Goal: Information Seeking & Learning: Learn about a topic

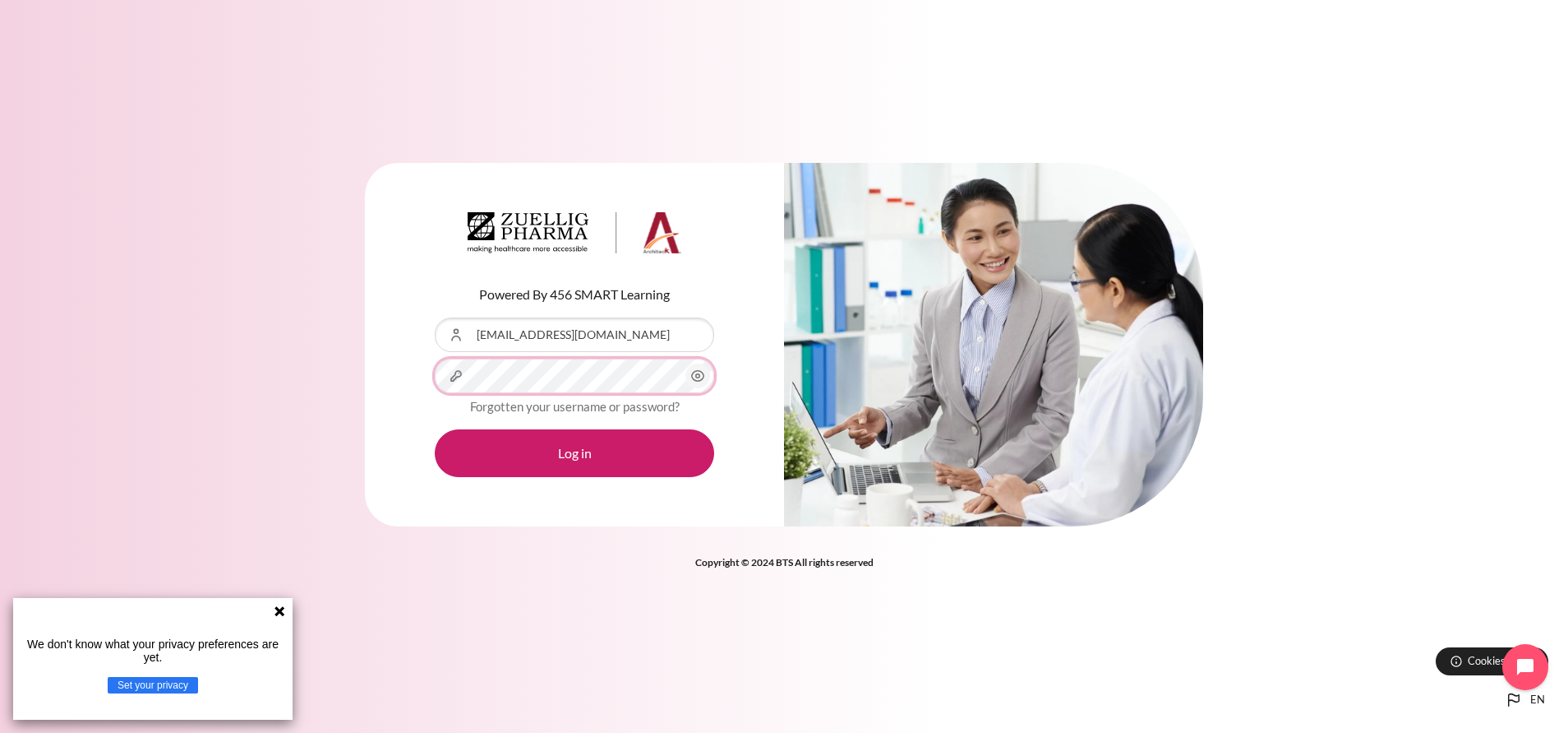
click at [435, 429] on button "Log in" at bounding box center [574, 453] width 280 height 48
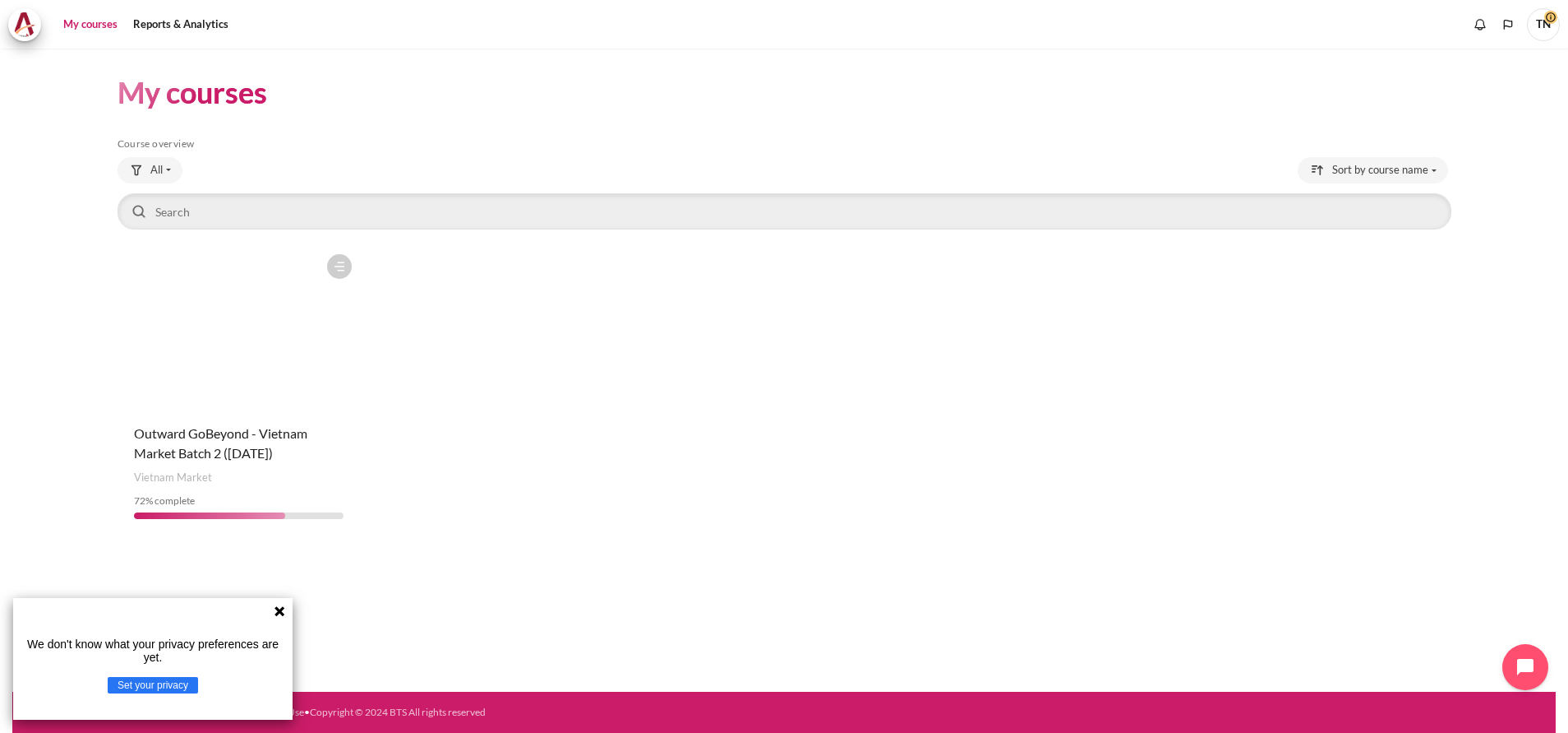
click at [264, 341] on figure "Content" at bounding box center [238, 328] width 243 height 164
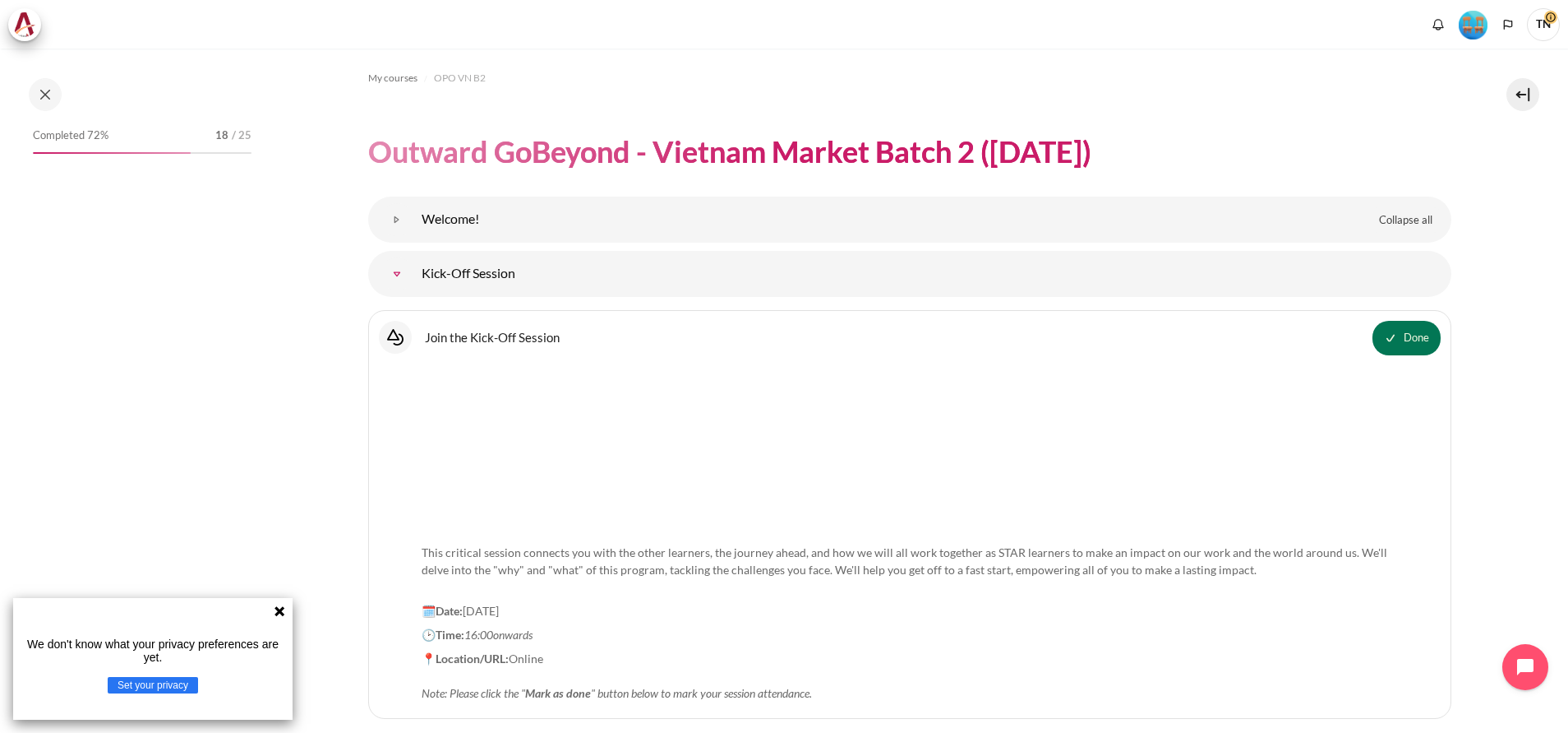
click at [284, 611] on icon at bounding box center [280, 611] width 13 height 13
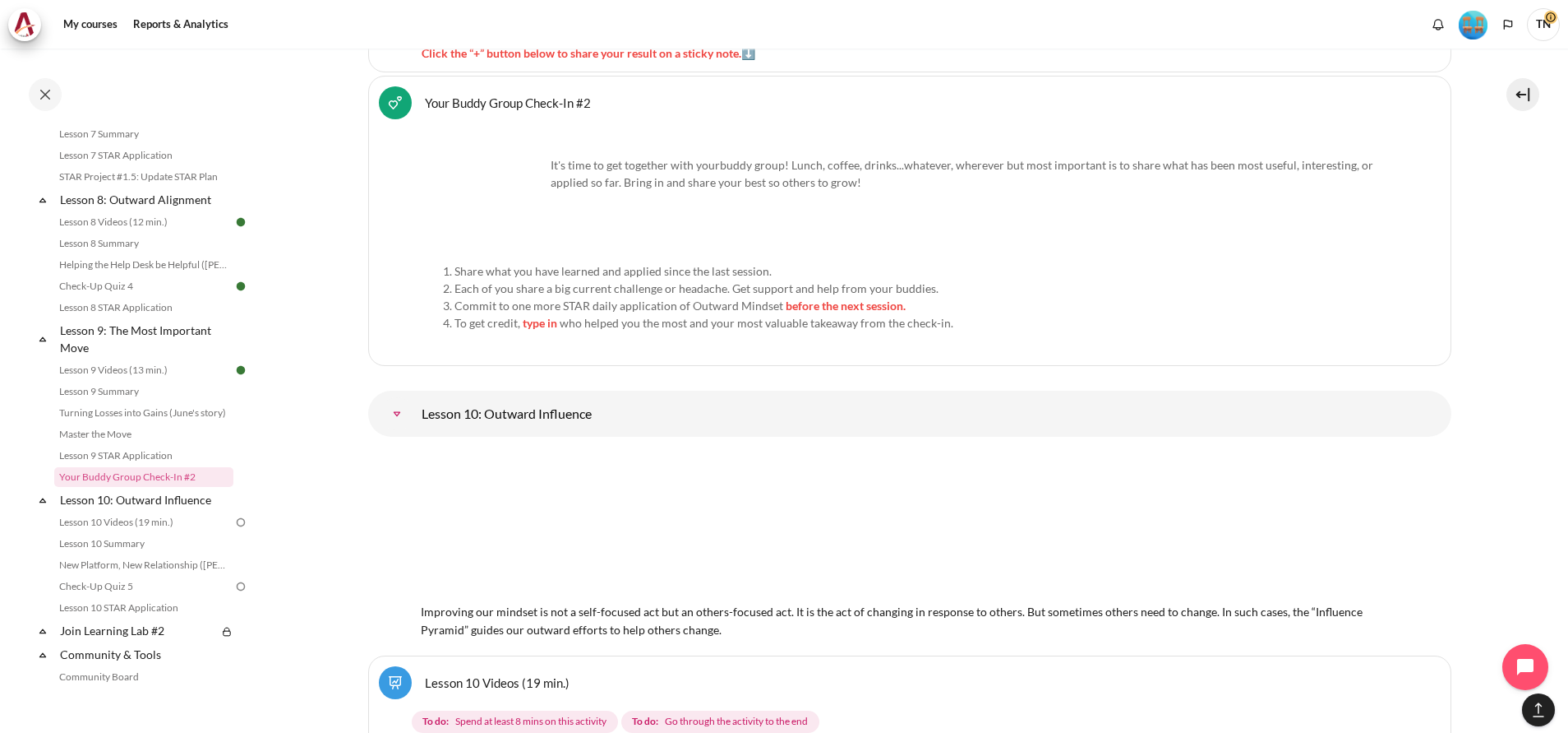
scroll to position [15543, 0]
click at [414, 401] on link "Lesson 10: Outward Influence" at bounding box center [397, 417] width 33 height 33
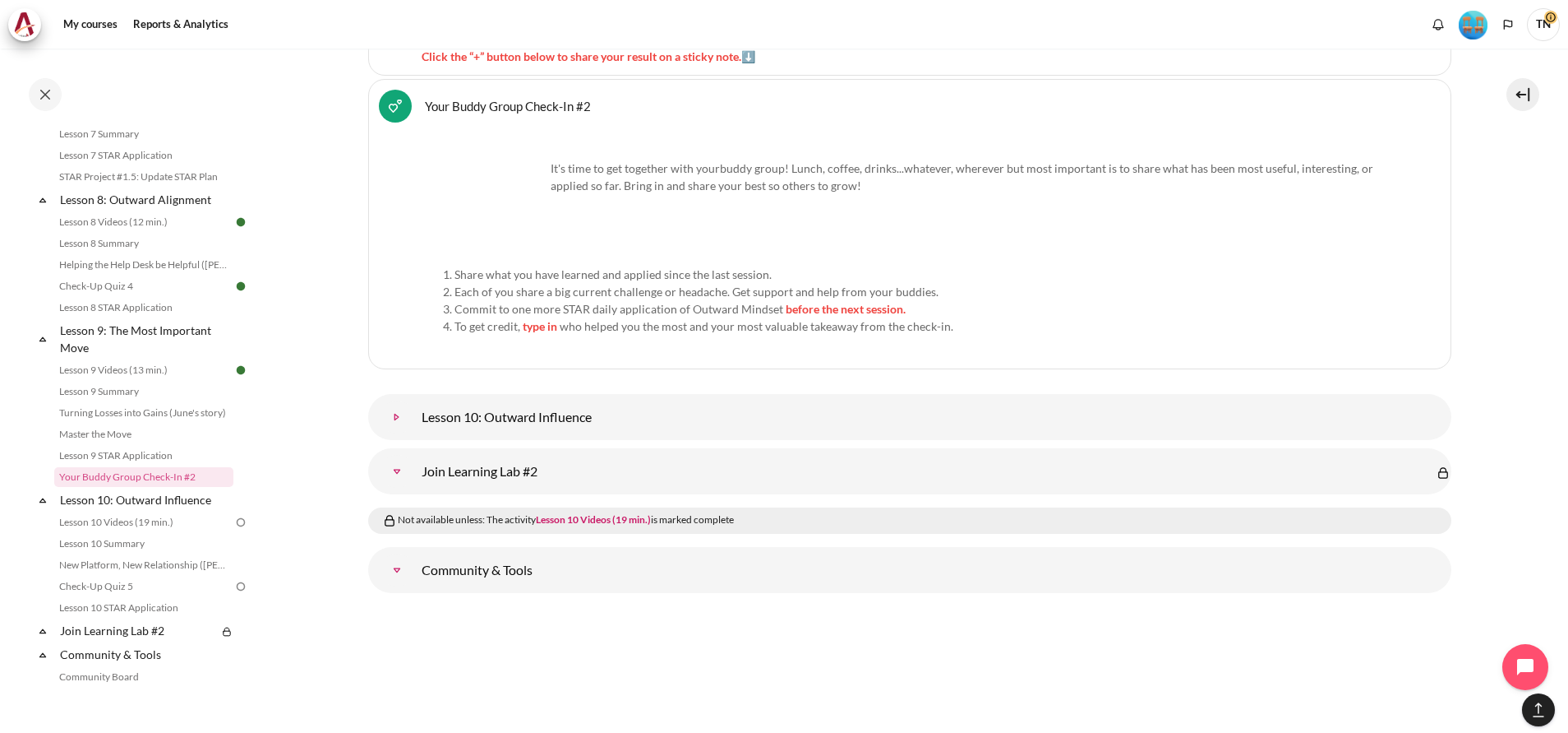
click at [414, 401] on link "Lesson 10: Outward Influence" at bounding box center [397, 417] width 33 height 33
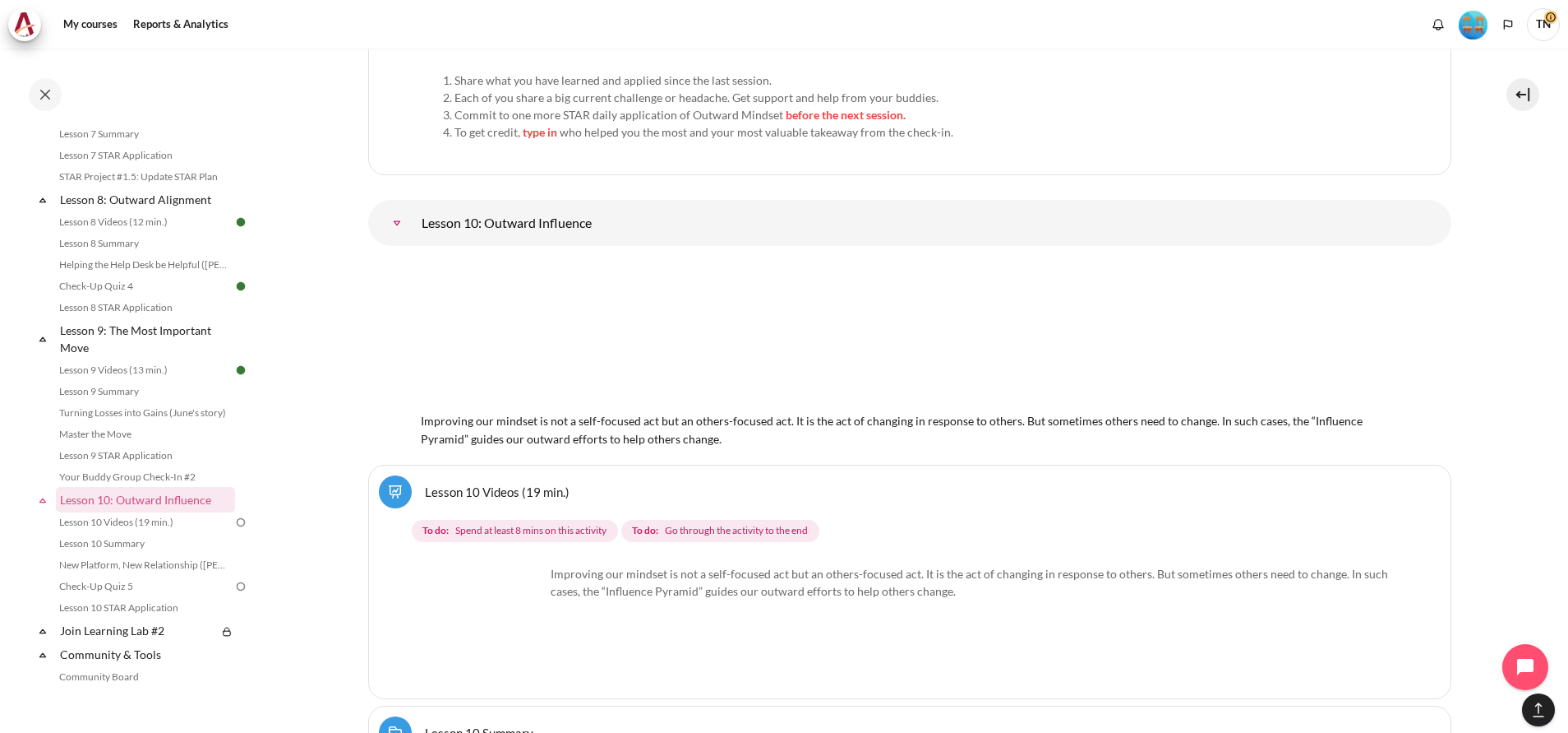
scroll to position [15789, 0]
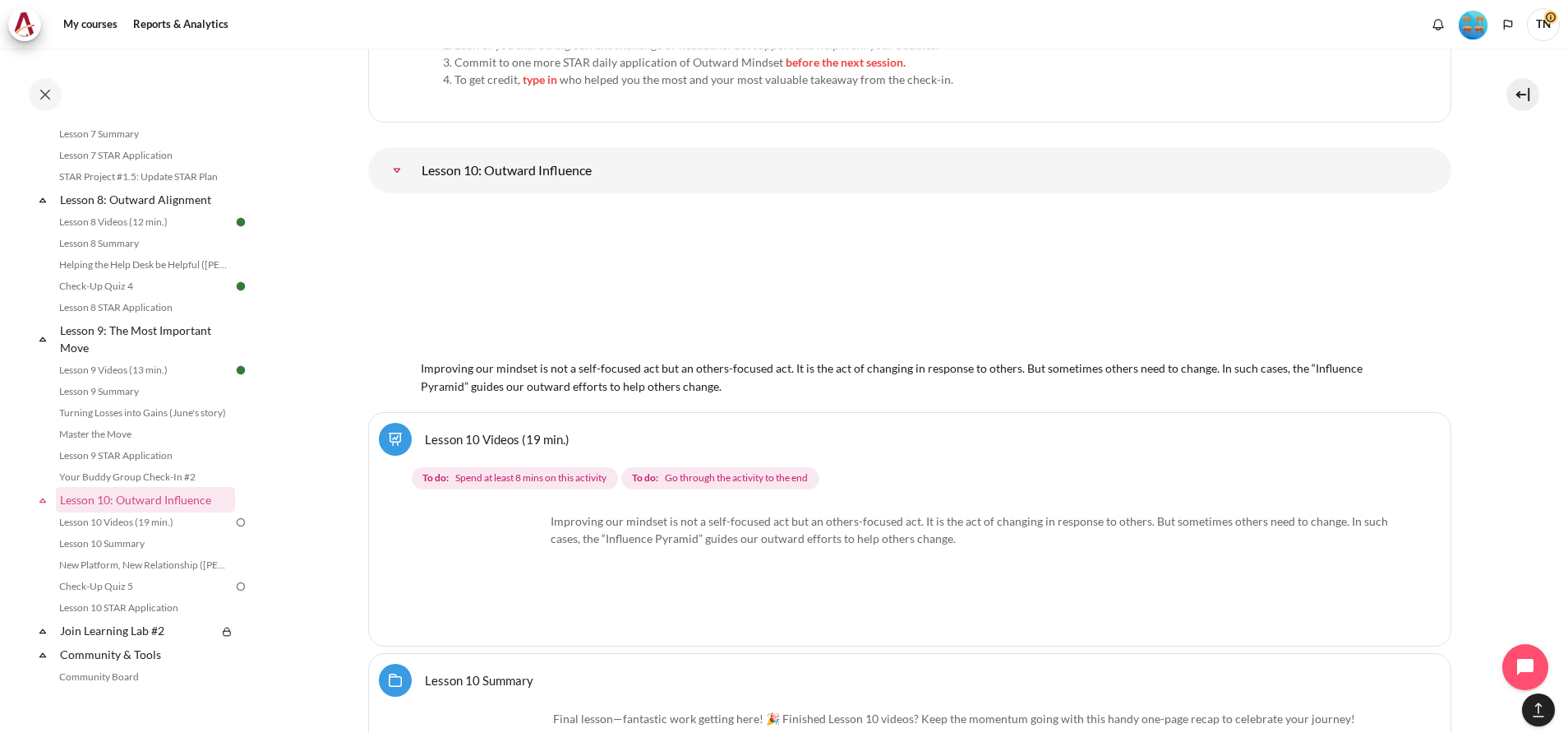
click at [488, 431] on link "Lesson 10 Videos (19 min.)" at bounding box center [497, 439] width 145 height 16
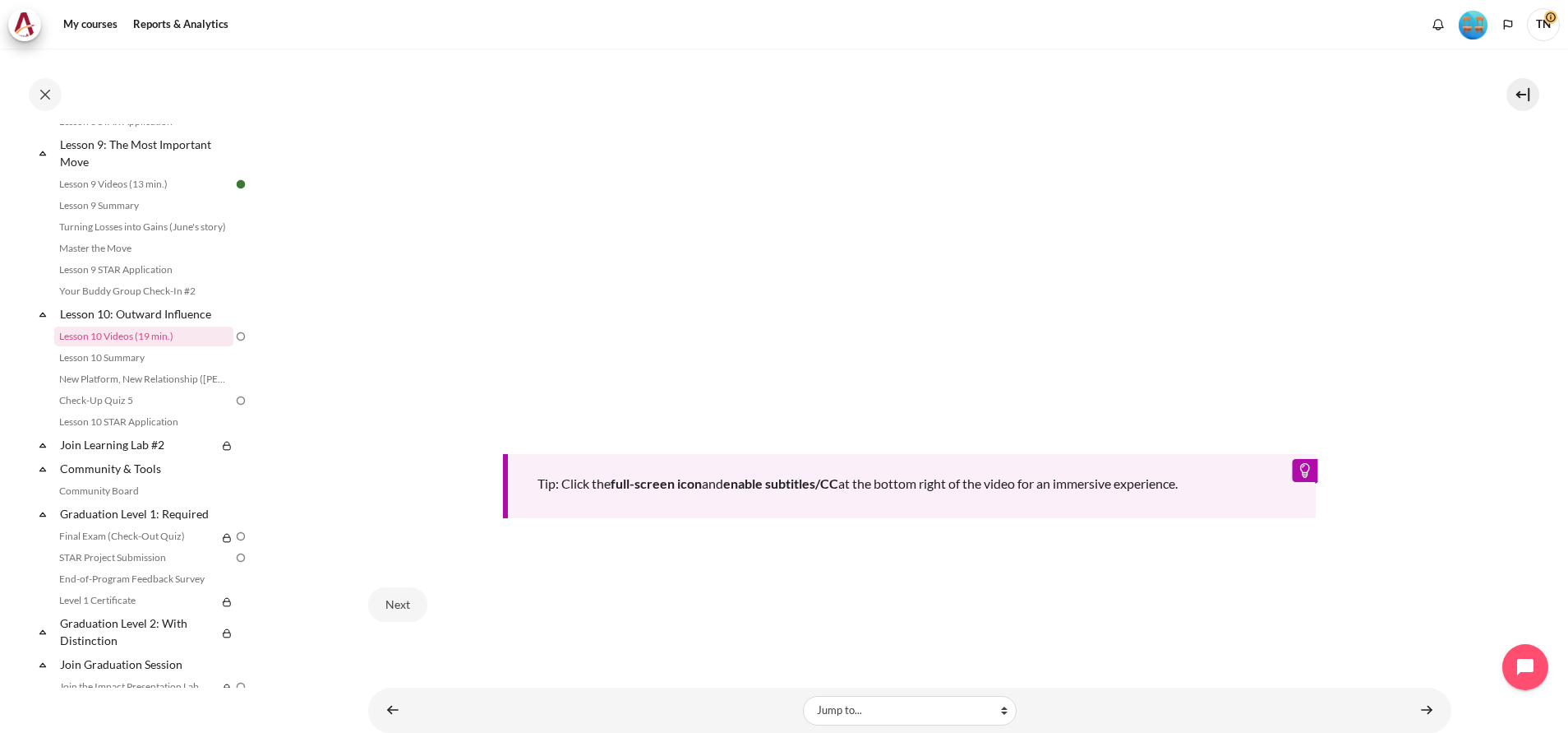
scroll to position [718, 0]
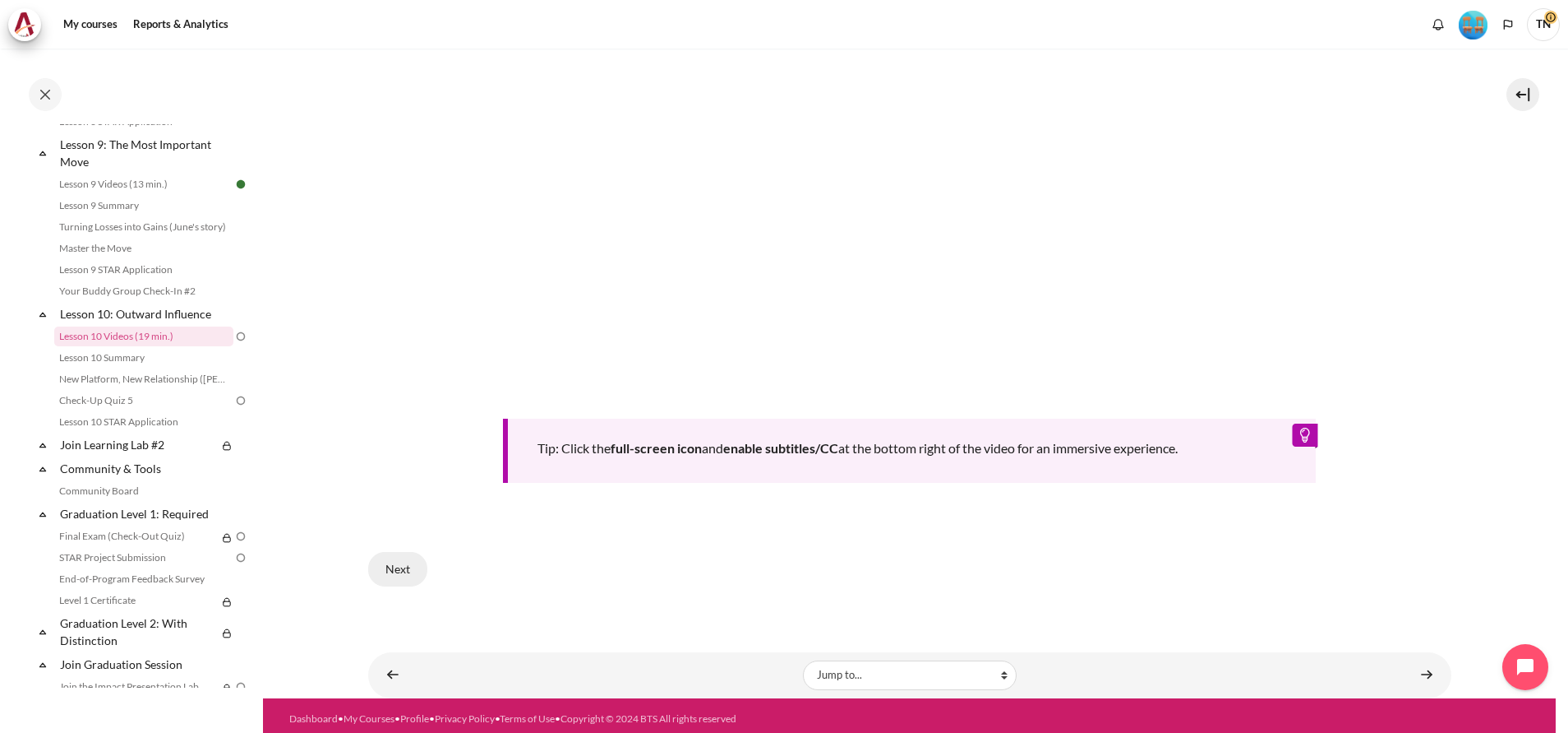
click at [403, 562] on button "Next" at bounding box center [398, 569] width 60 height 35
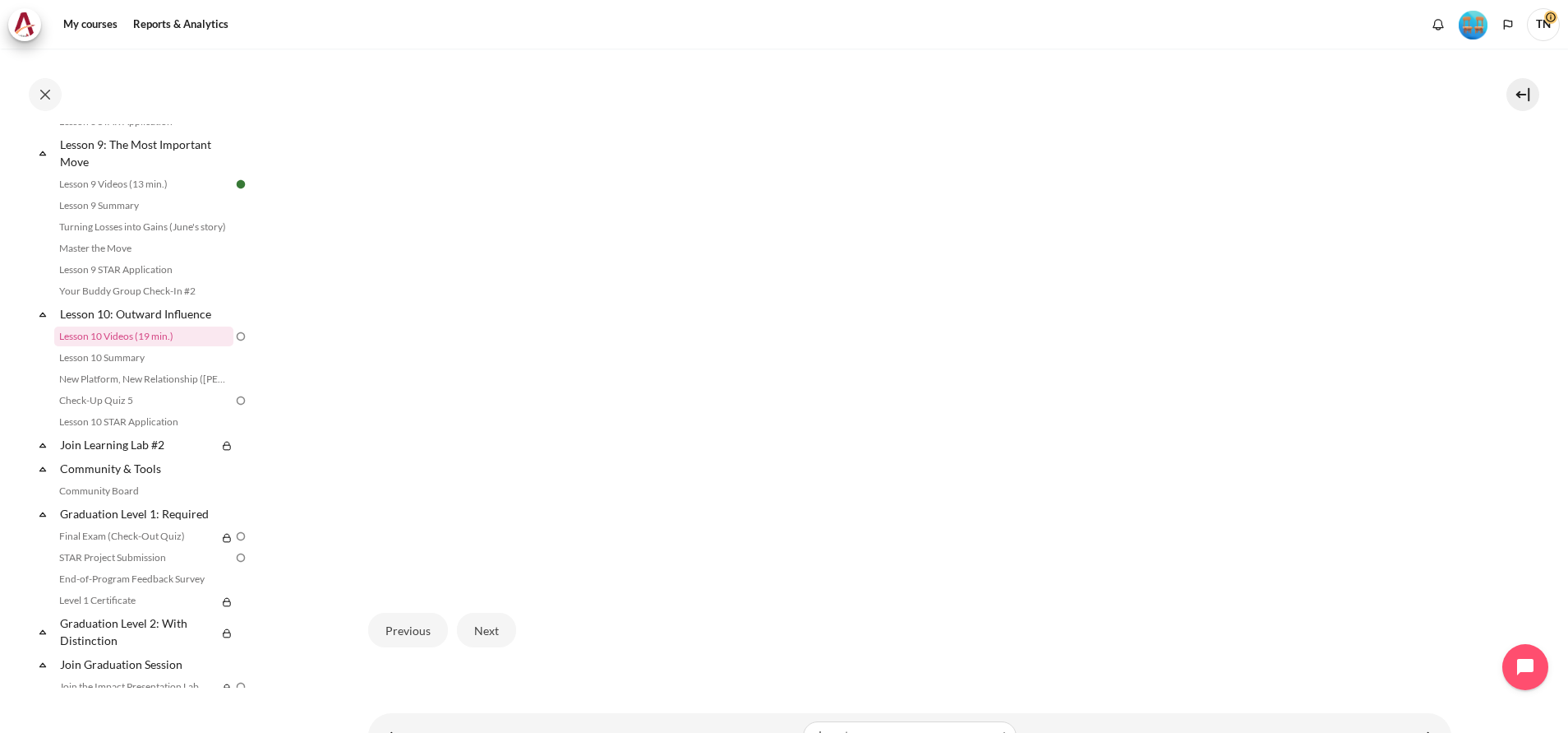
scroll to position [536, 0]
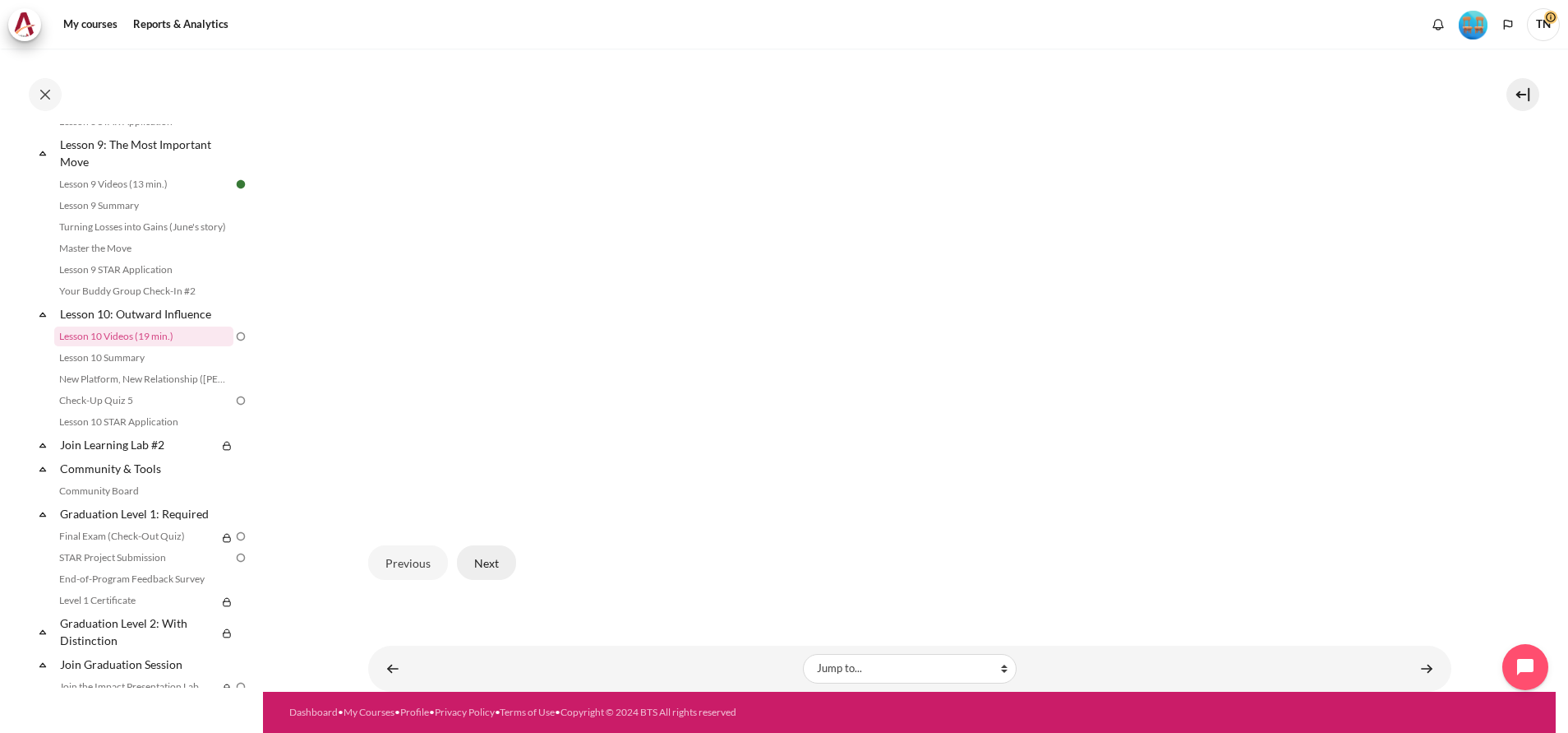
click at [491, 562] on button "Next" at bounding box center [486, 562] width 60 height 35
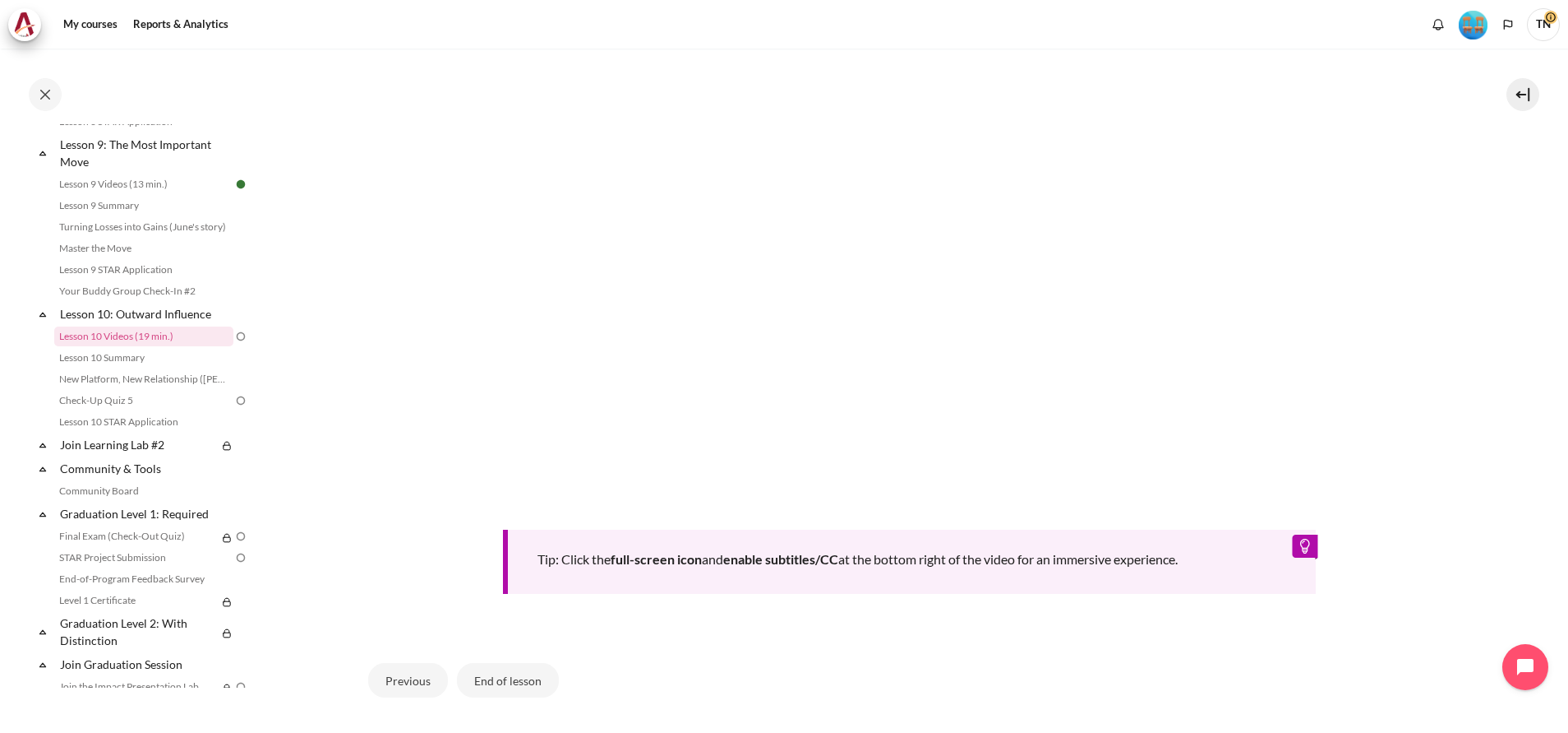
scroll to position [748, 0]
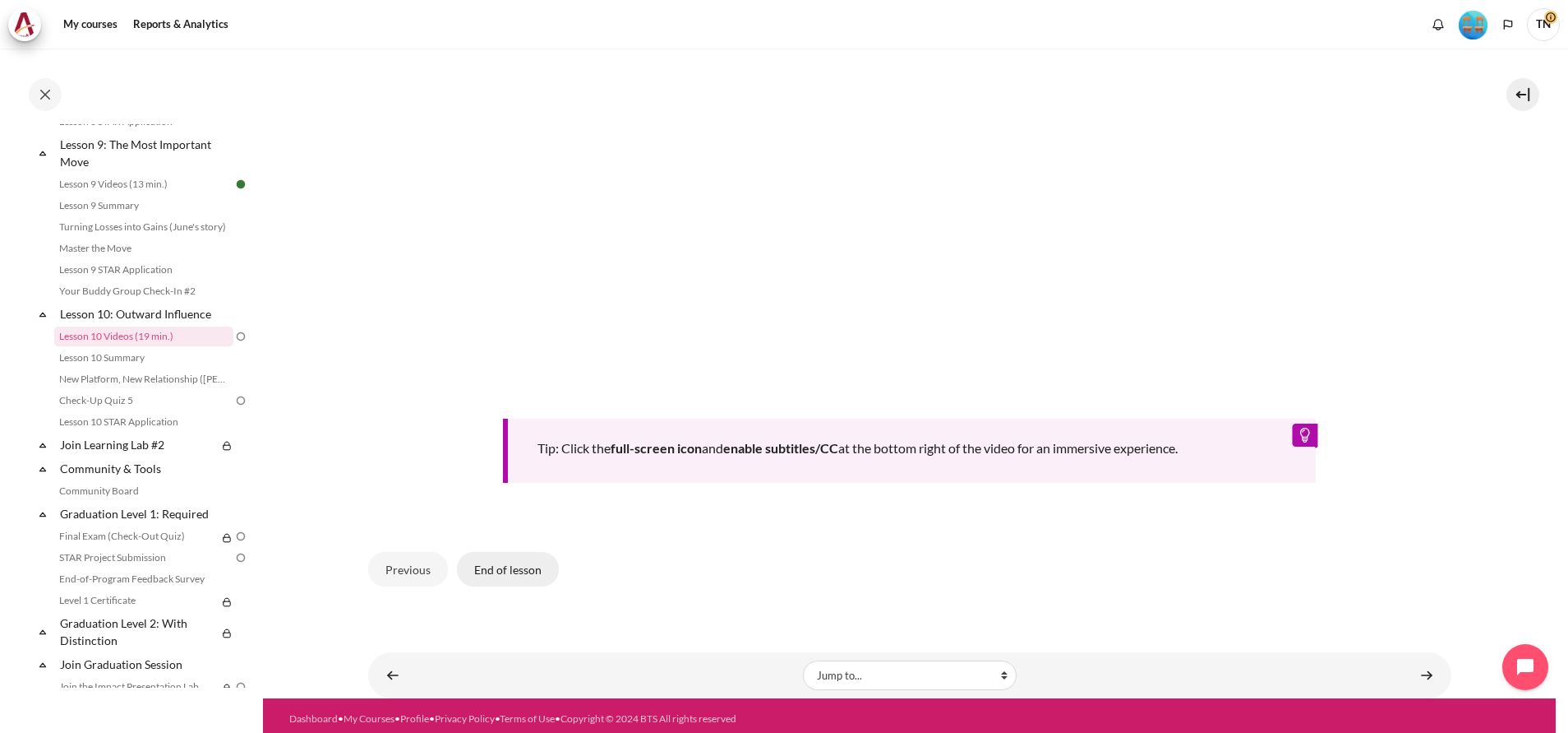
click at [512, 560] on button "End of lesson" at bounding box center [507, 569] width 102 height 35
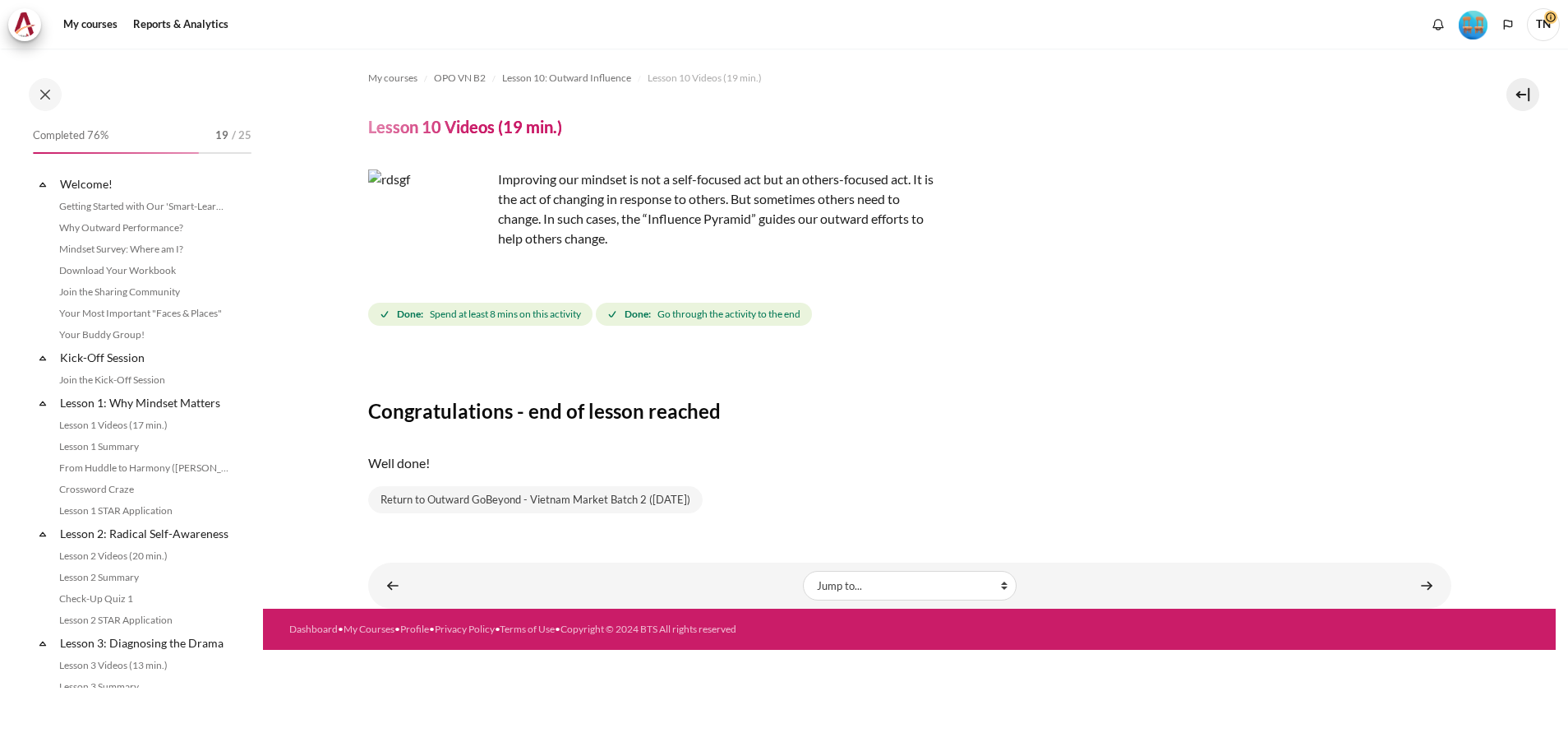
scroll to position [1384, 0]
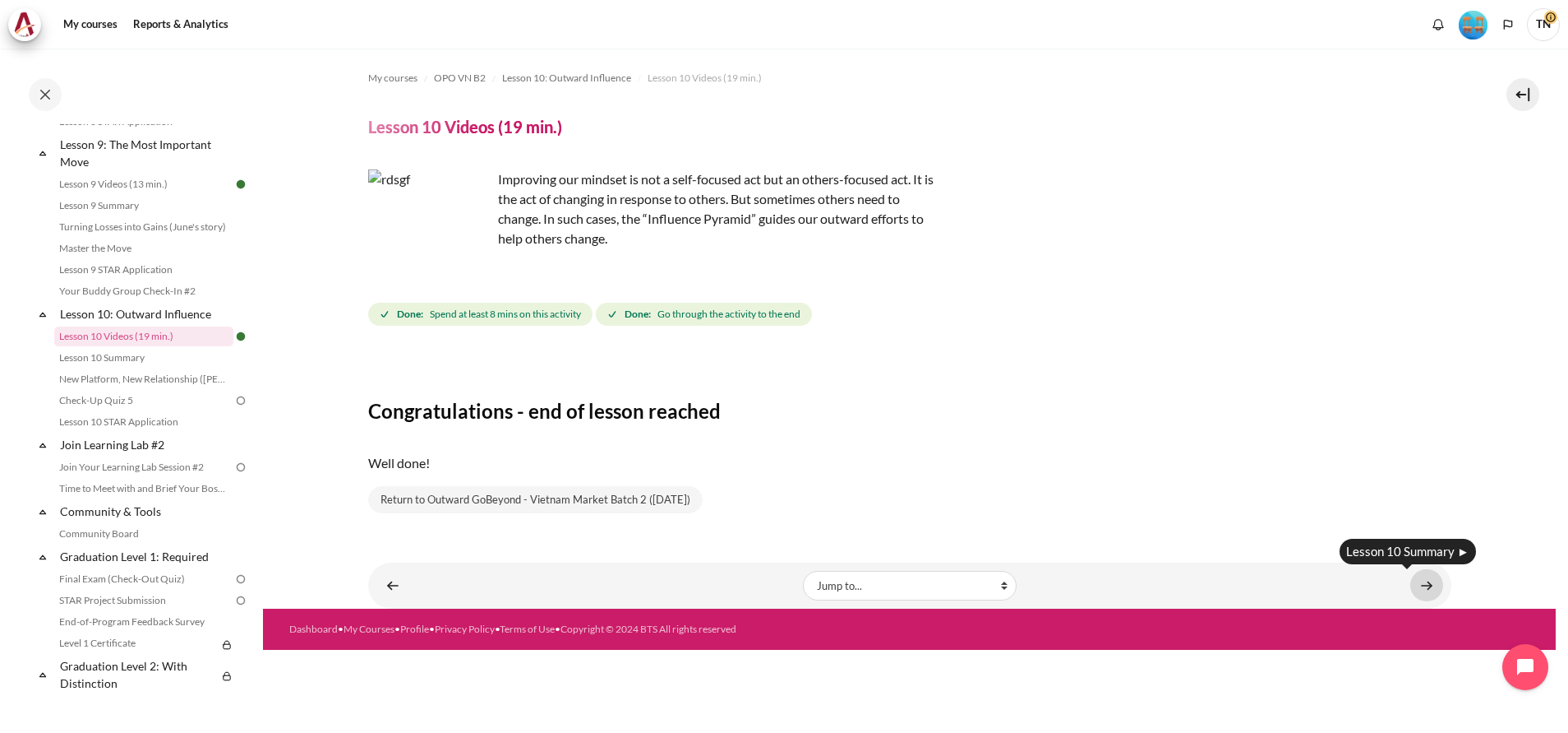
click at [1428, 586] on link "Content" at bounding box center [1427, 584] width 33 height 32
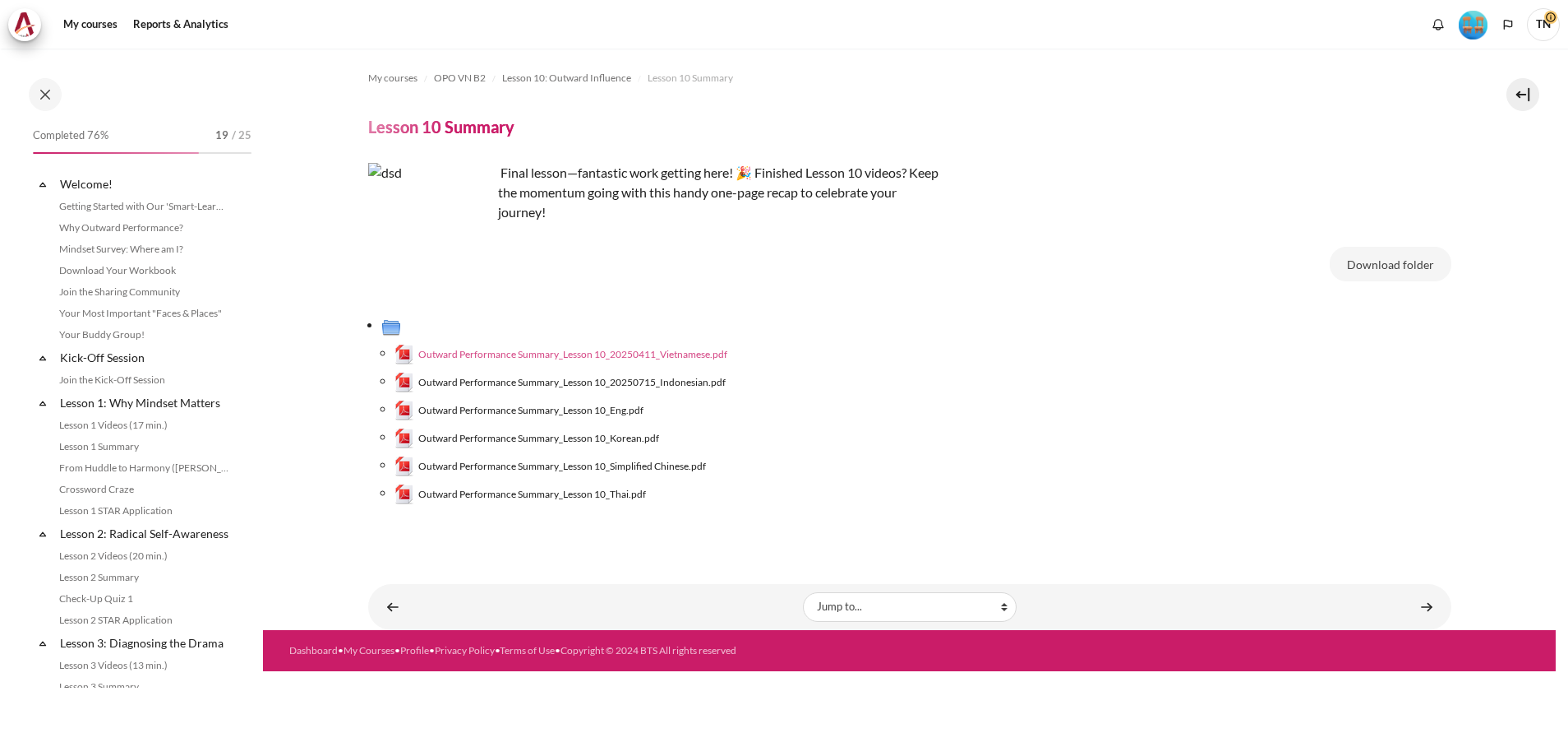
scroll to position [1405, 0]
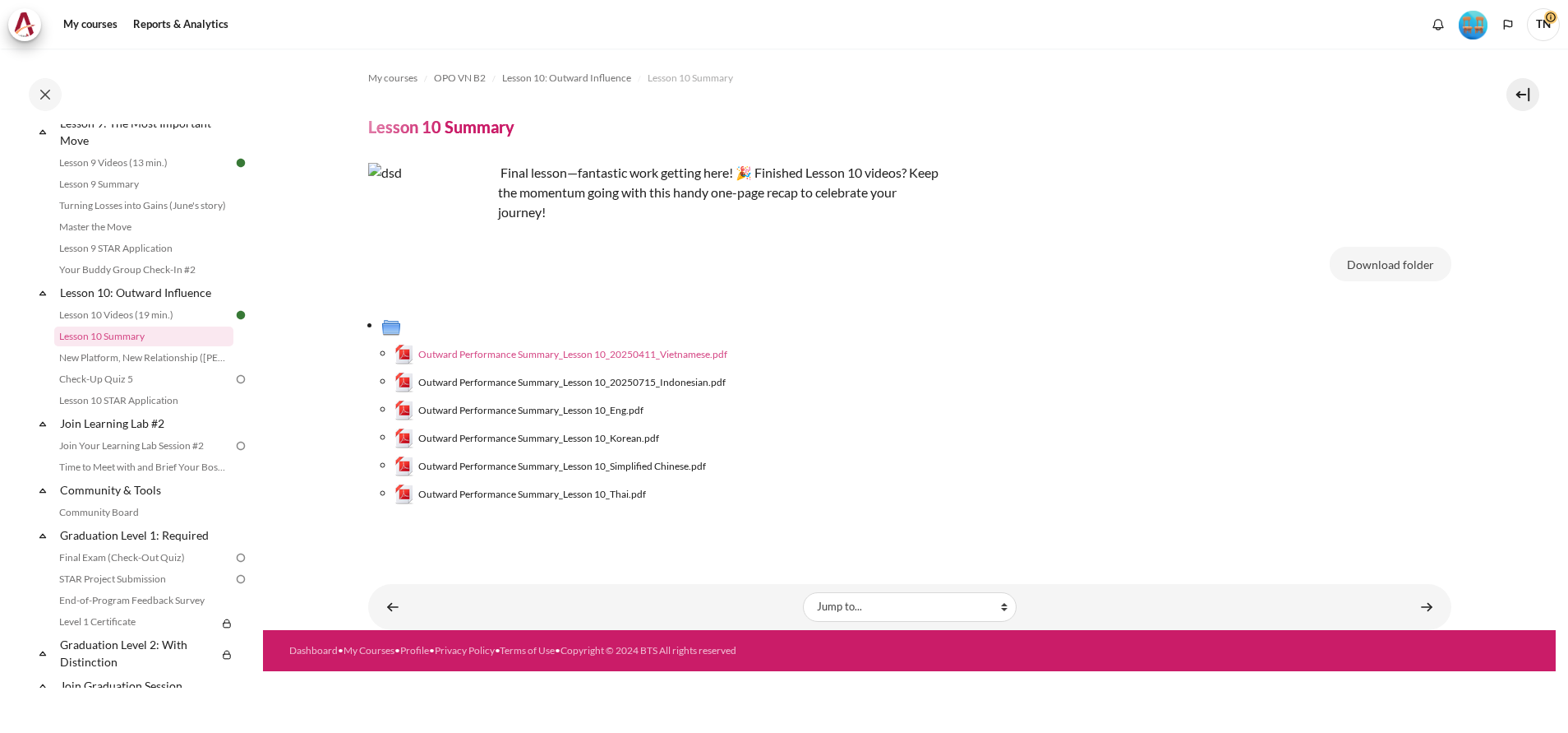
click at [591, 352] on span "Outward Performance Summary_Lesson 10_20250411_Vietnamese.pdf" at bounding box center [572, 354] width 309 height 15
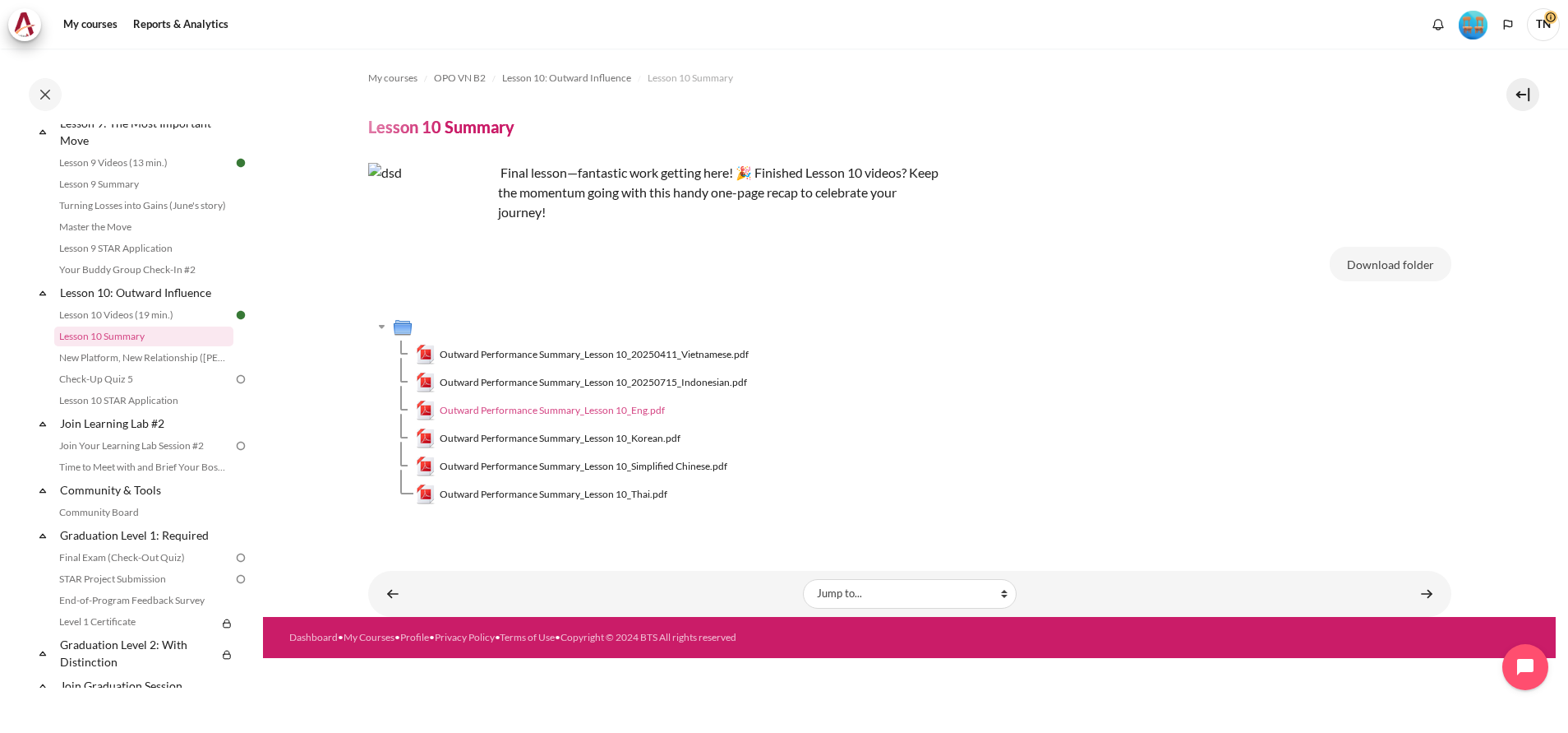
click at [580, 409] on span "Outward Performance Summary_Lesson 10_Eng.pdf" at bounding box center [553, 410] width 226 height 15
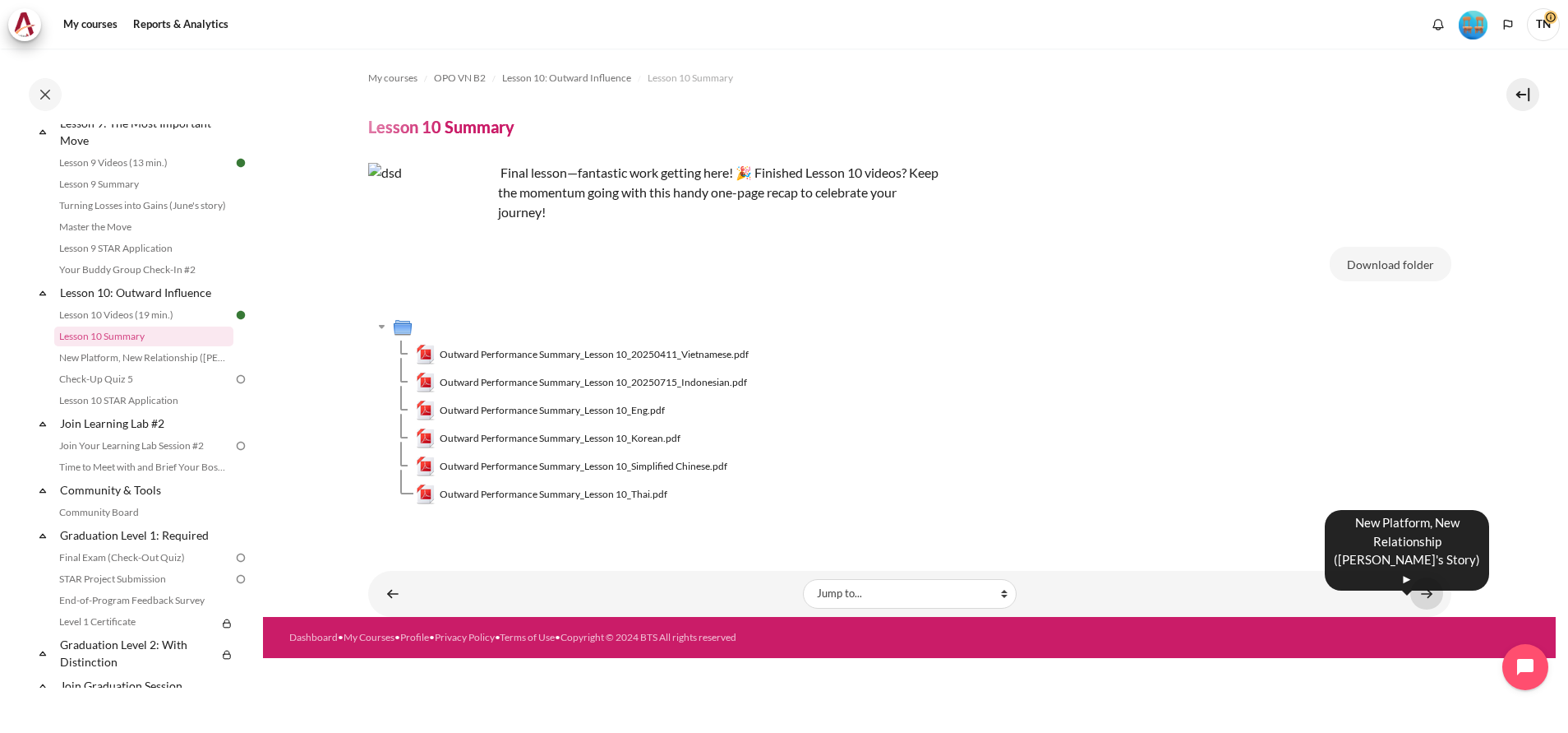
click at [1426, 592] on link "Content" at bounding box center [1427, 593] width 33 height 32
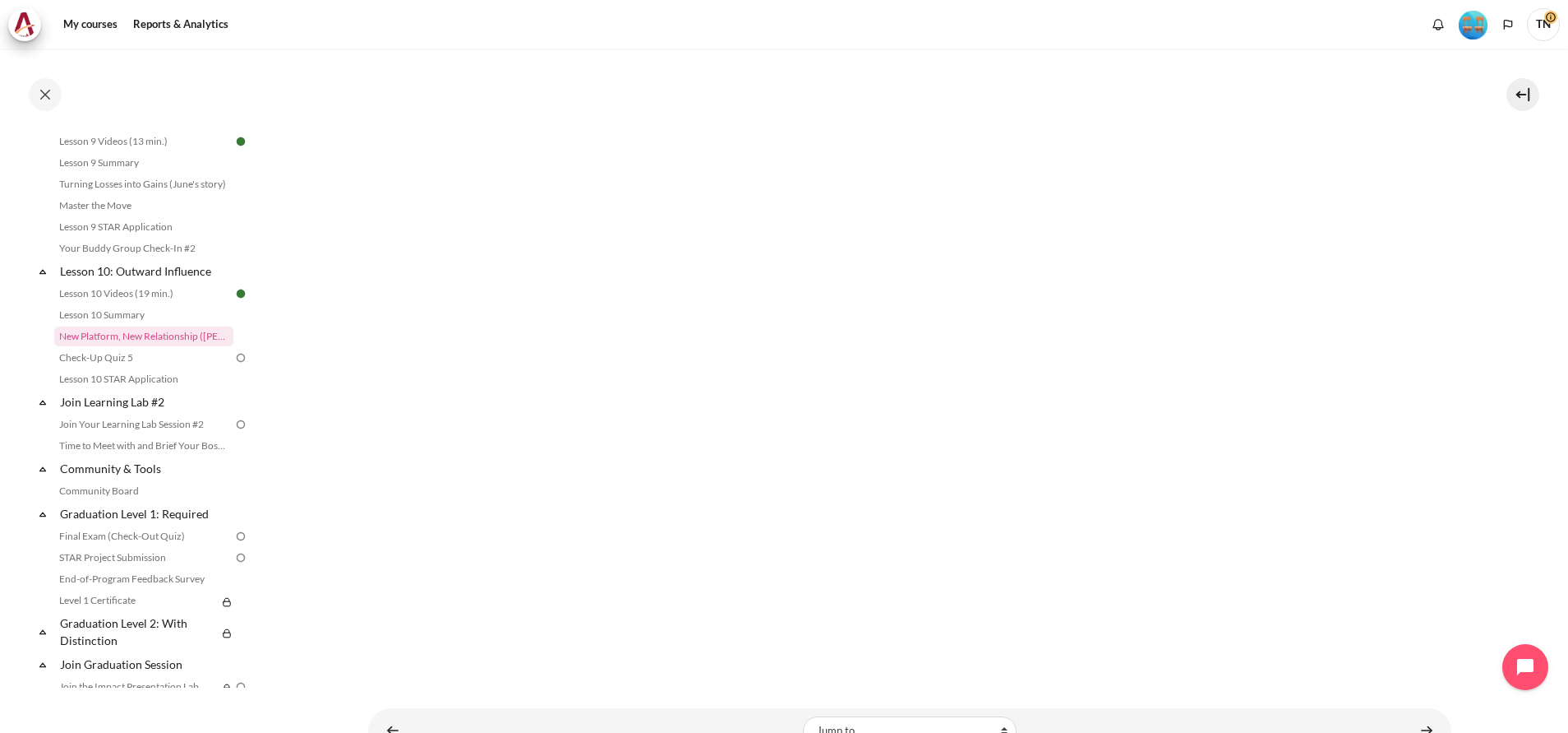
scroll to position [298, 0]
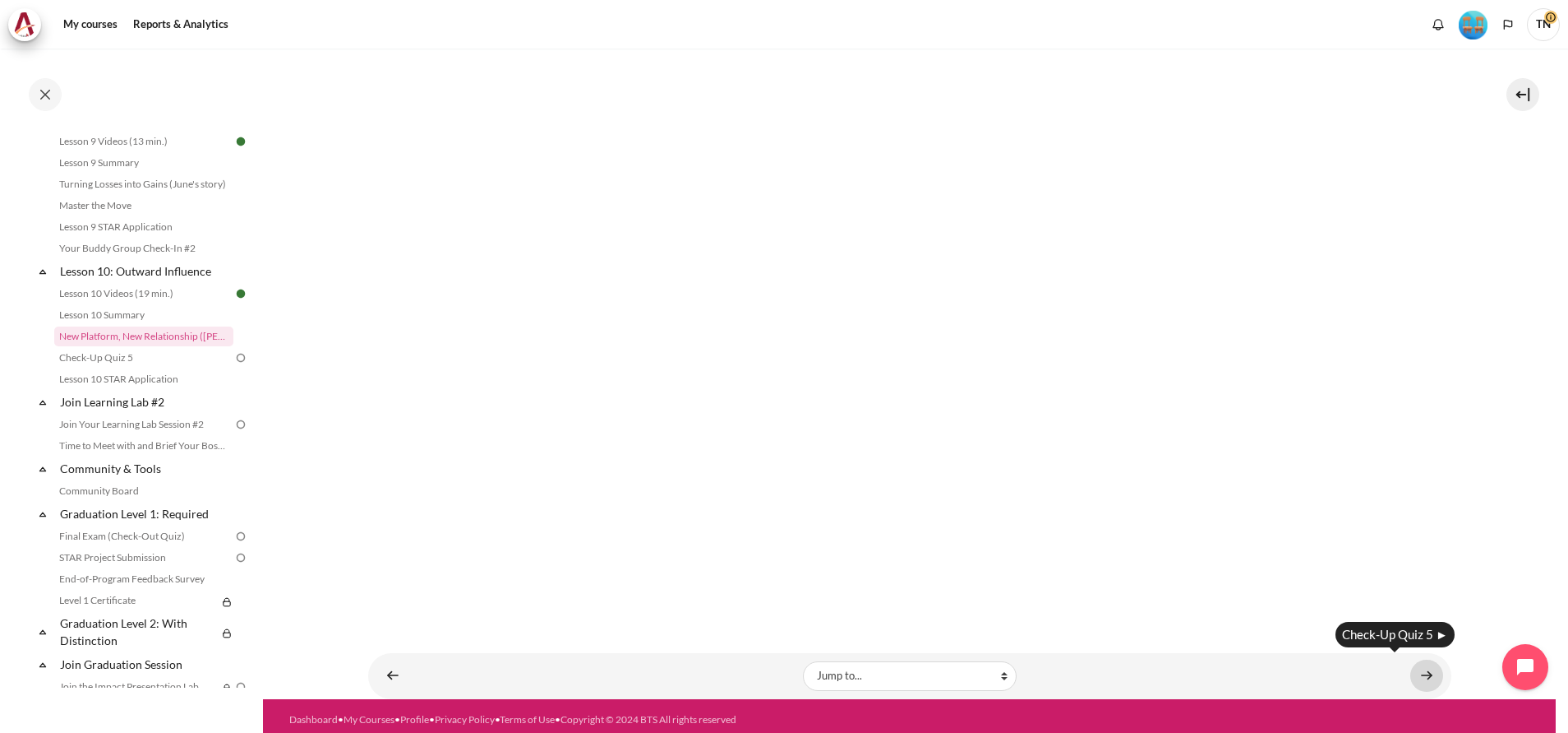
click at [1416, 668] on link "Content" at bounding box center [1427, 675] width 33 height 32
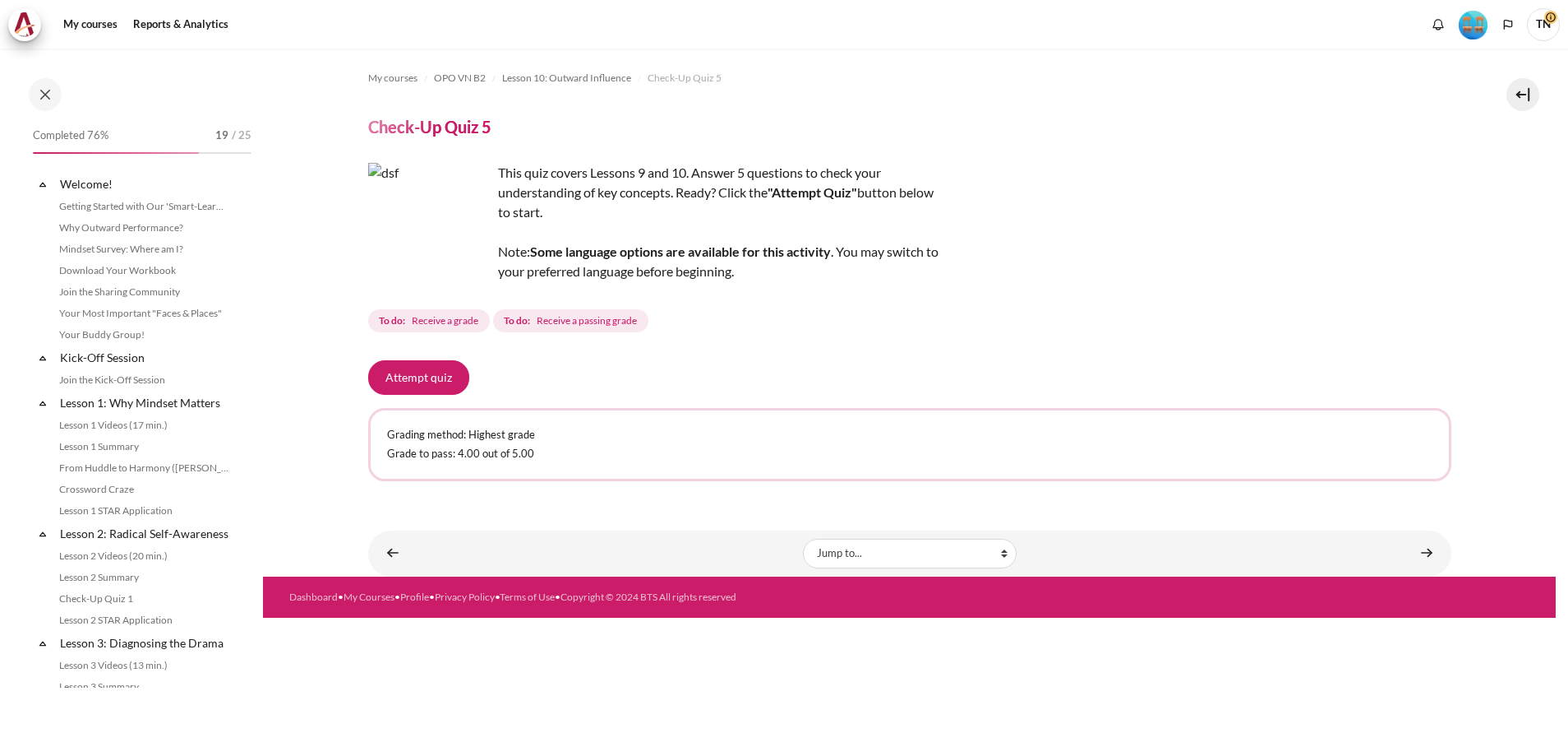
scroll to position [1449, 0]
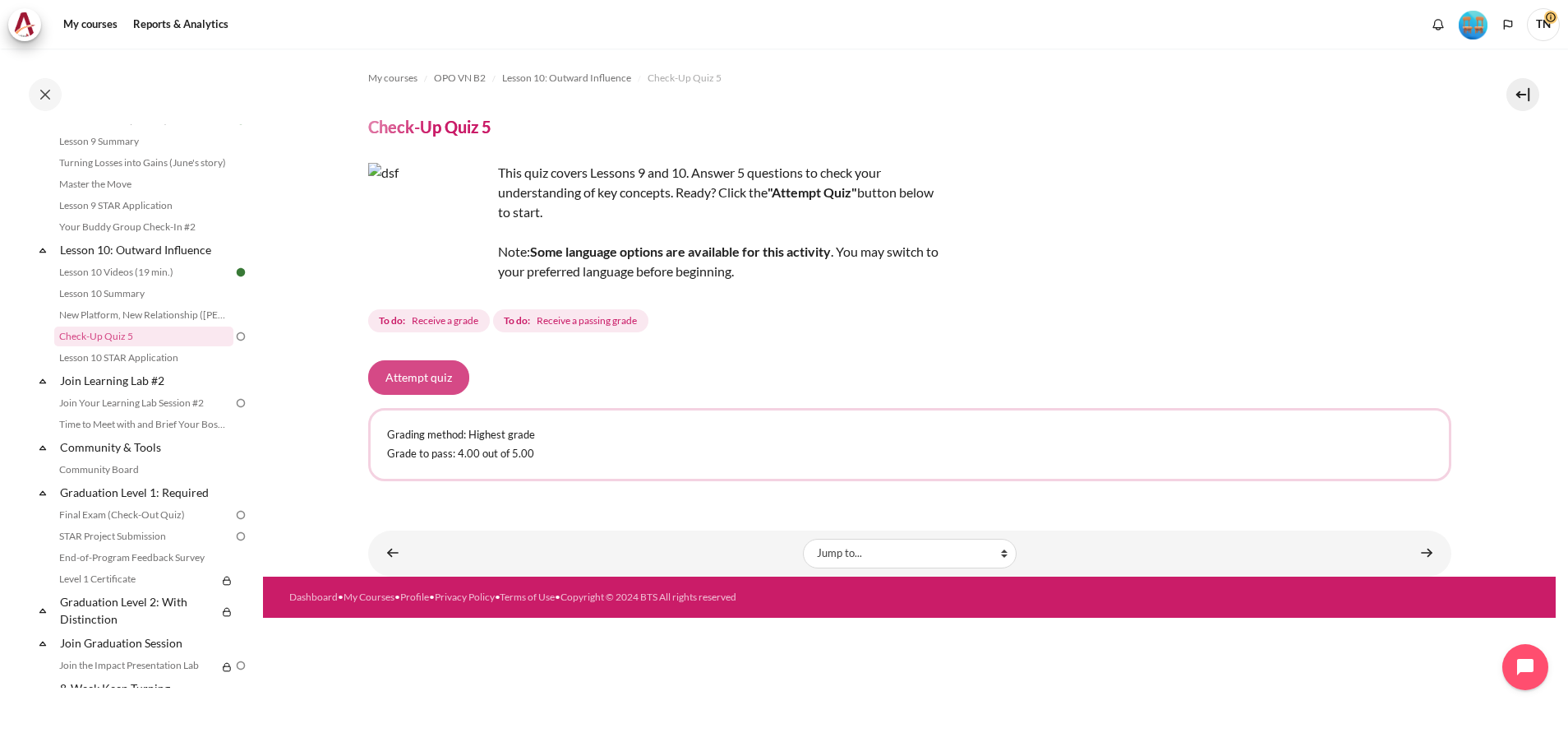
click at [444, 377] on button "Attempt quiz" at bounding box center [419, 378] width 101 height 35
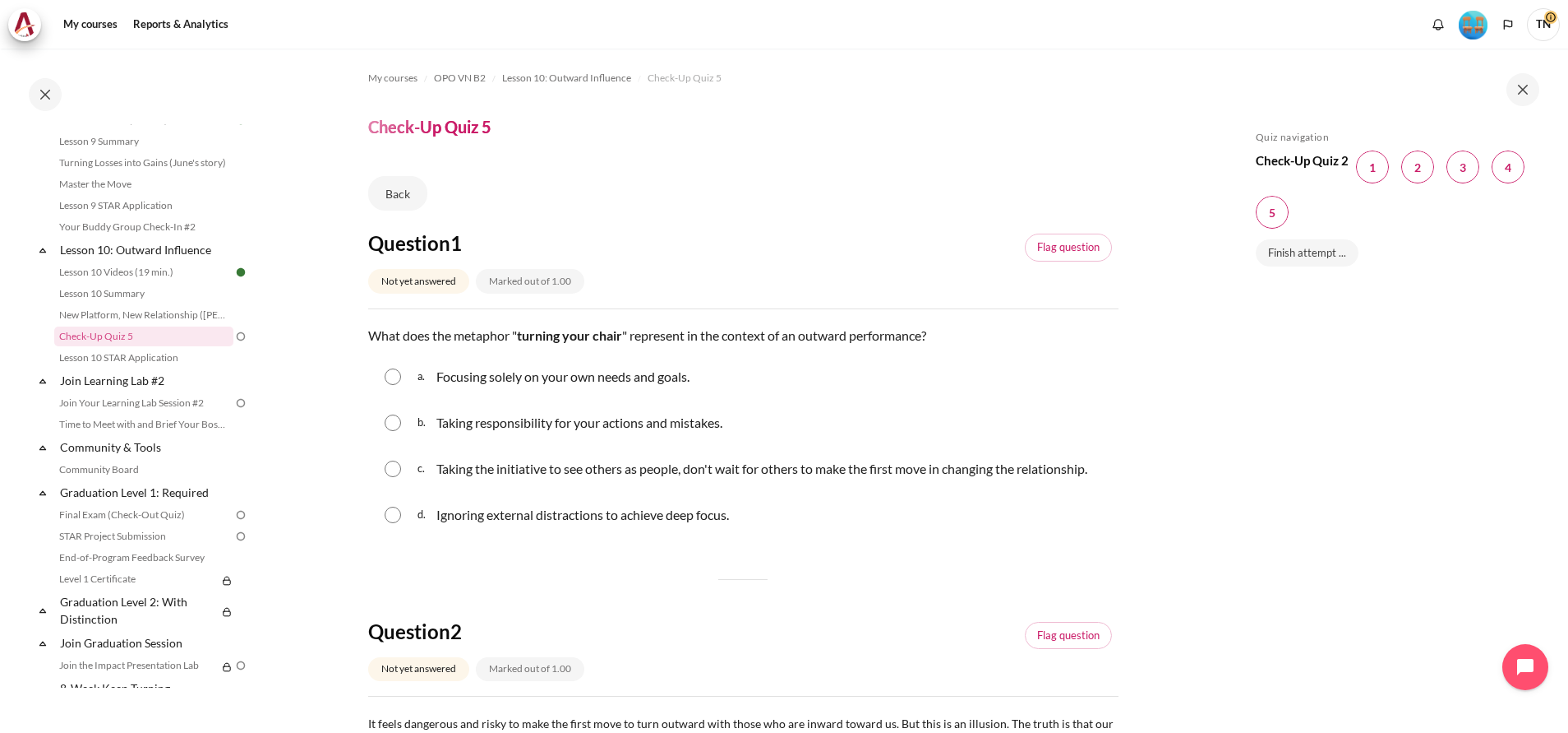
scroll to position [123, 0]
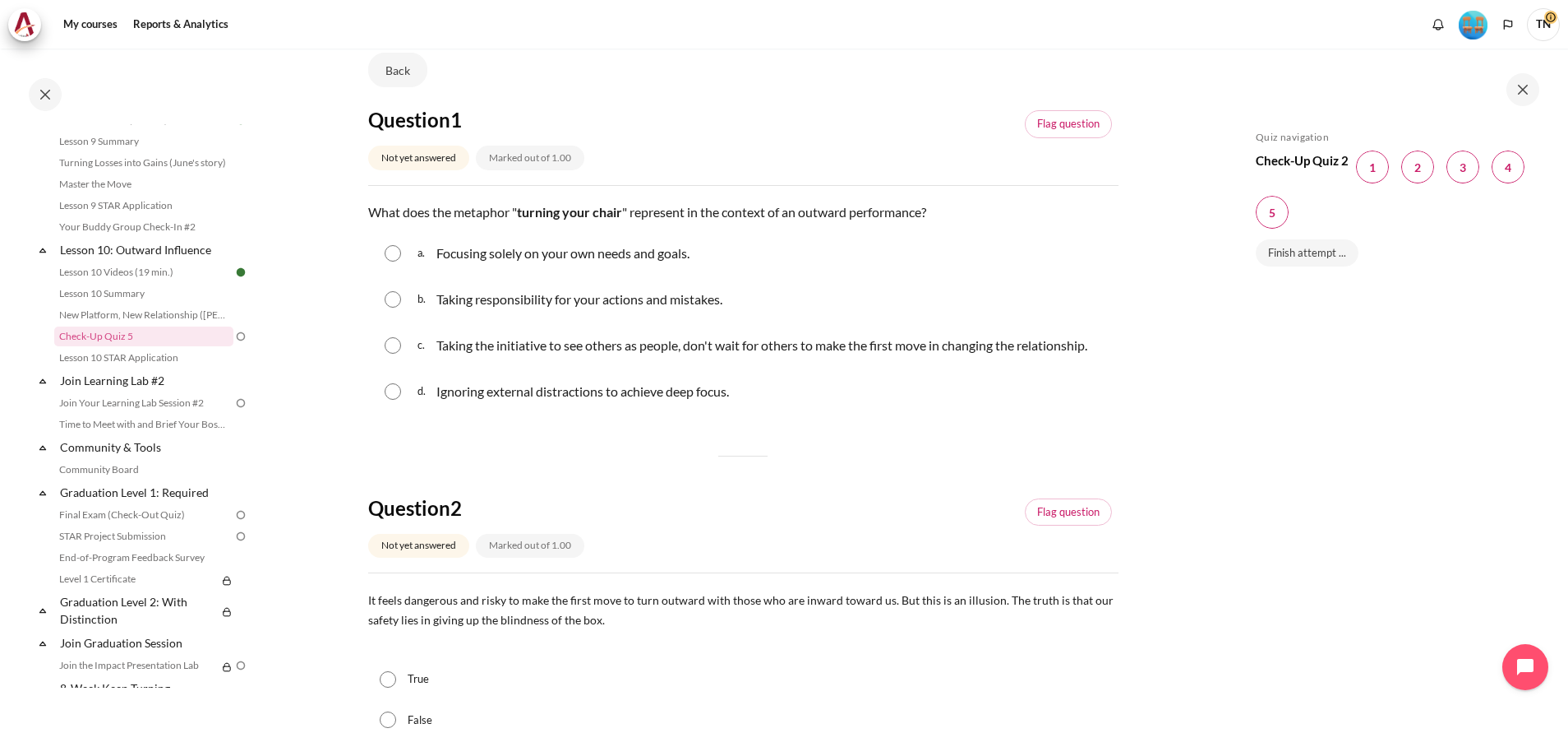
click at [392, 353] on input "Content" at bounding box center [393, 346] width 17 height 17
radio input "true"
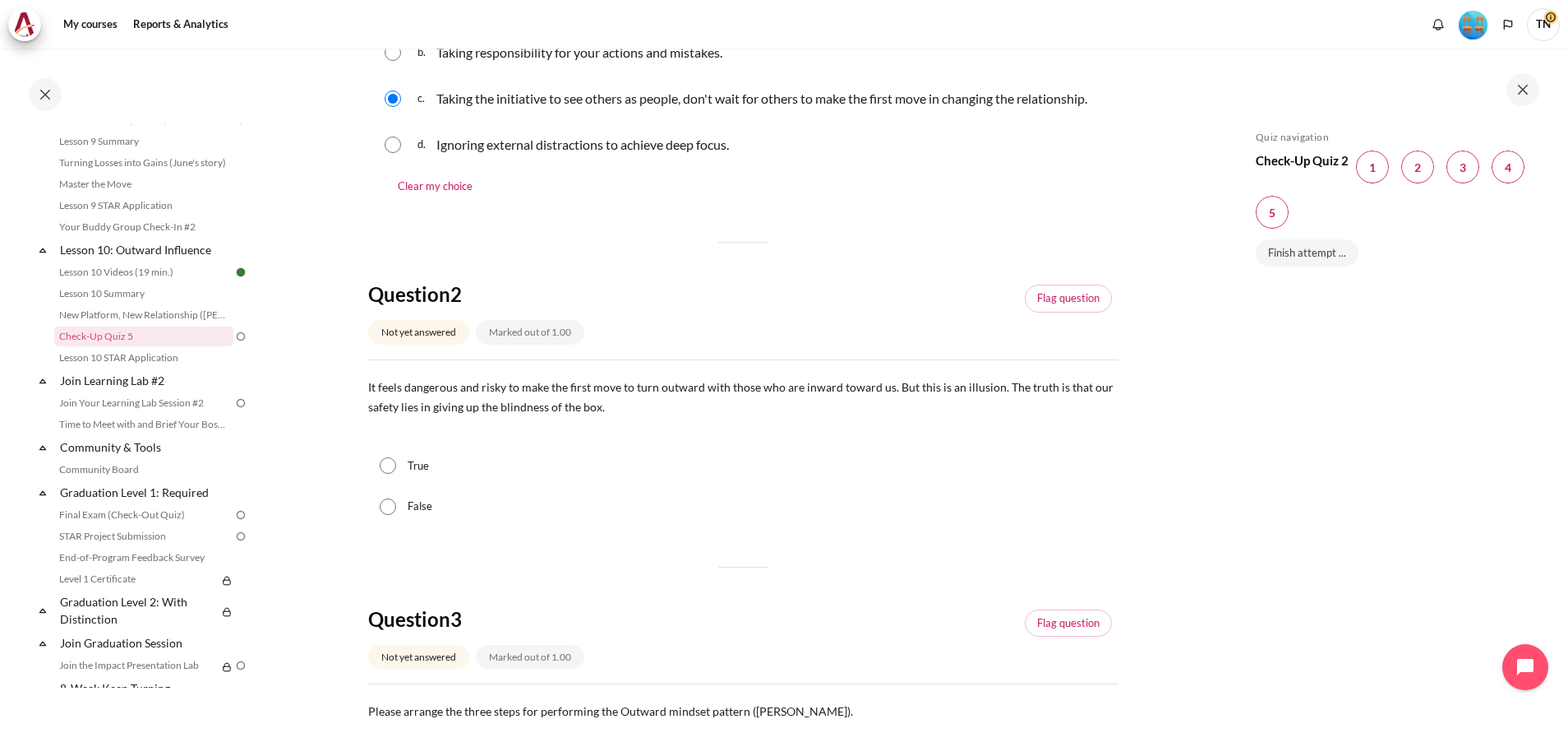
scroll to position [494, 0]
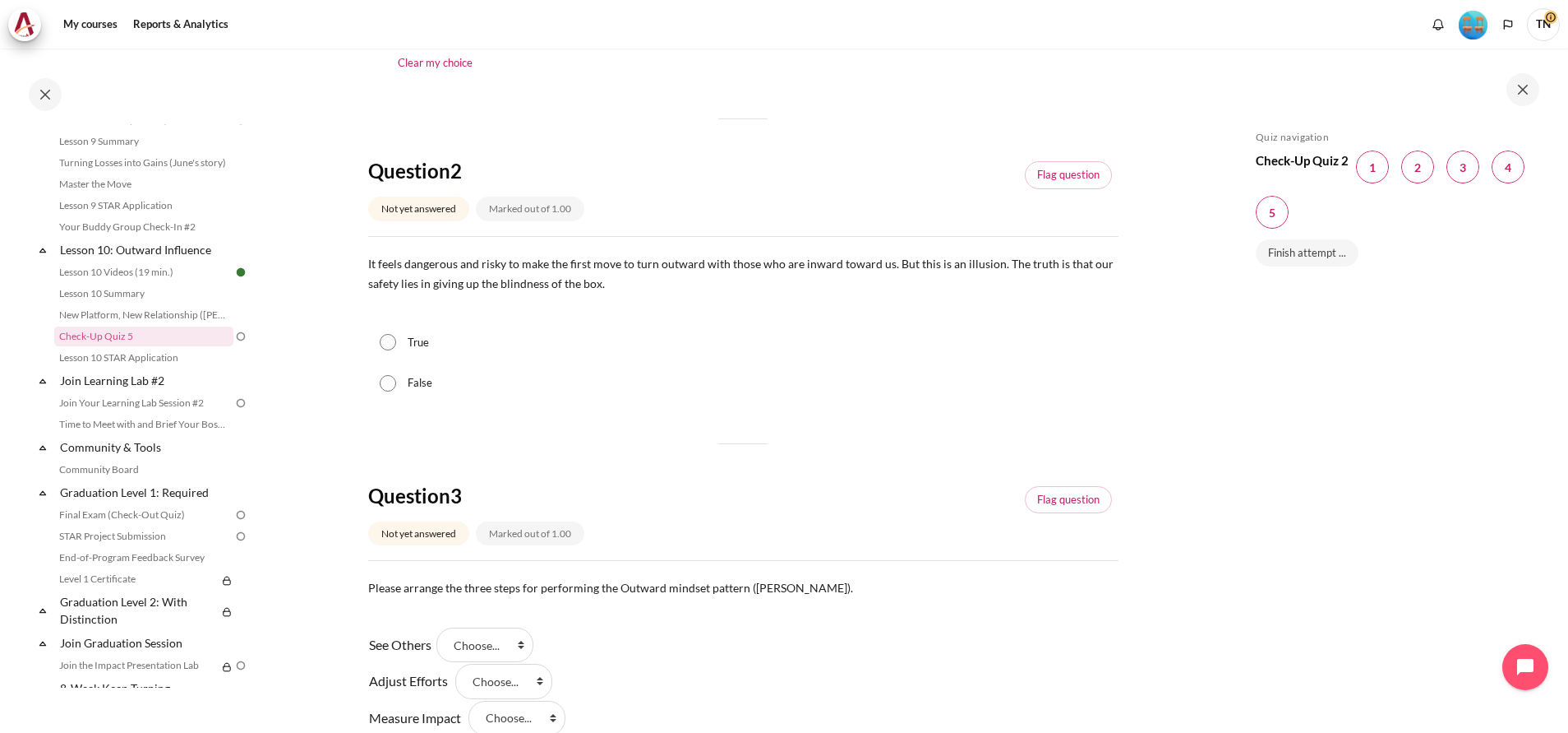
click at [385, 350] on input "True" at bounding box center [388, 342] width 17 height 17
radio input "true"
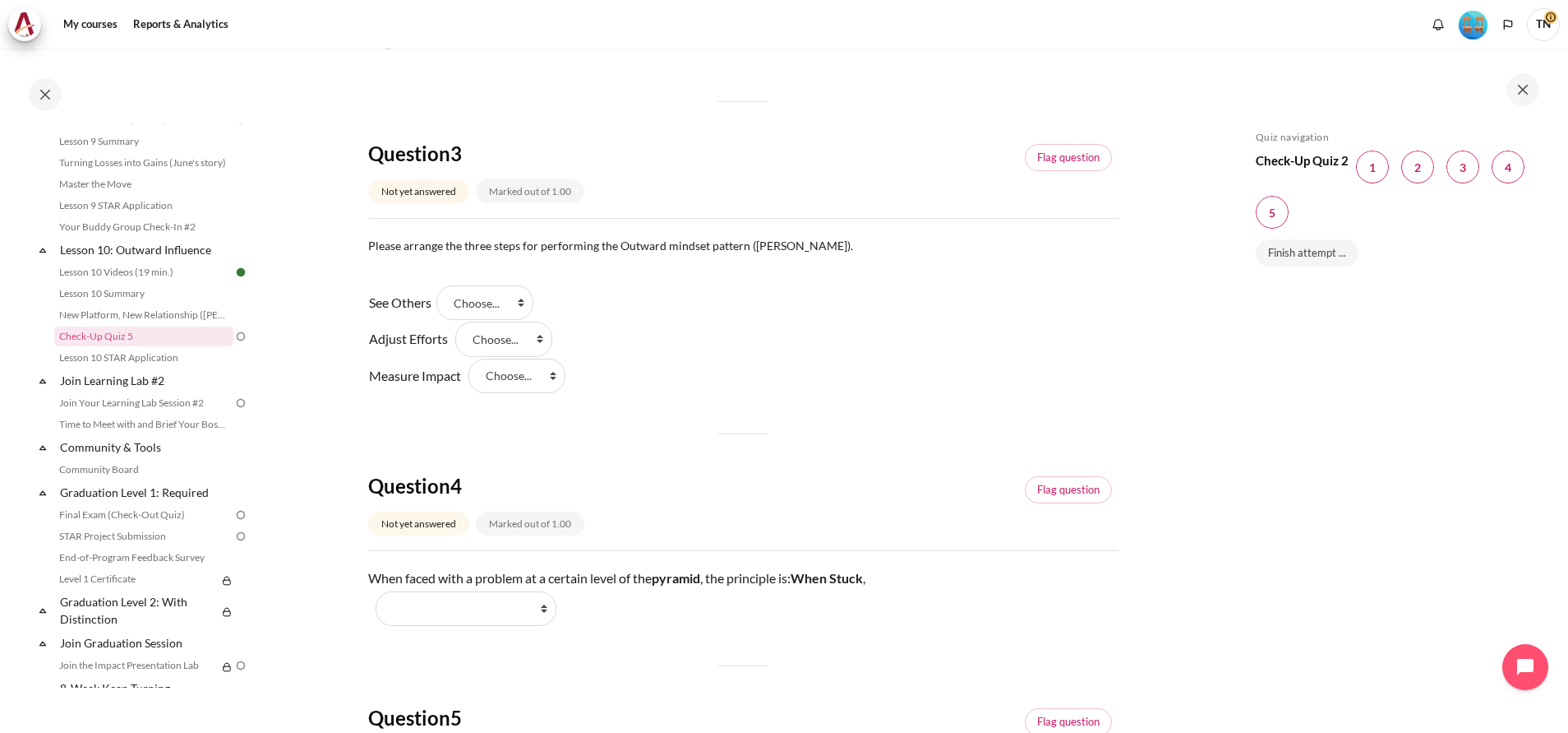
scroll to position [863, 0]
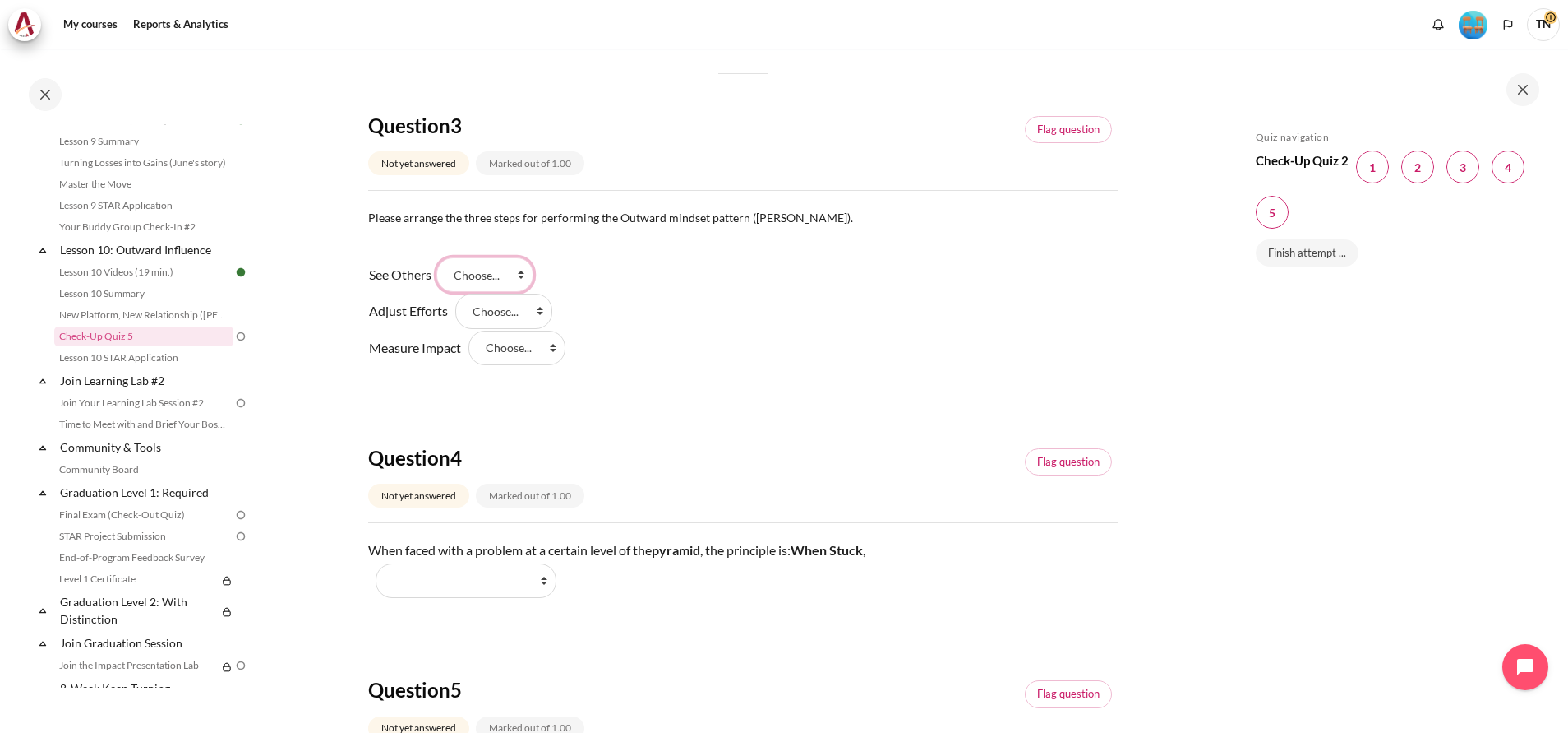
click at [525, 292] on select "Choose... Step 1 Step 3 Step 2" at bounding box center [485, 275] width 97 height 35
select select "1"
click at [442, 277] on select "Choose... Step 1 Step 3 Step 2" at bounding box center [485, 275] width 97 height 35
click at [536, 328] on select "Choose... Step 1 Step 3 Step 2" at bounding box center [504, 311] width 97 height 35
select select "3"
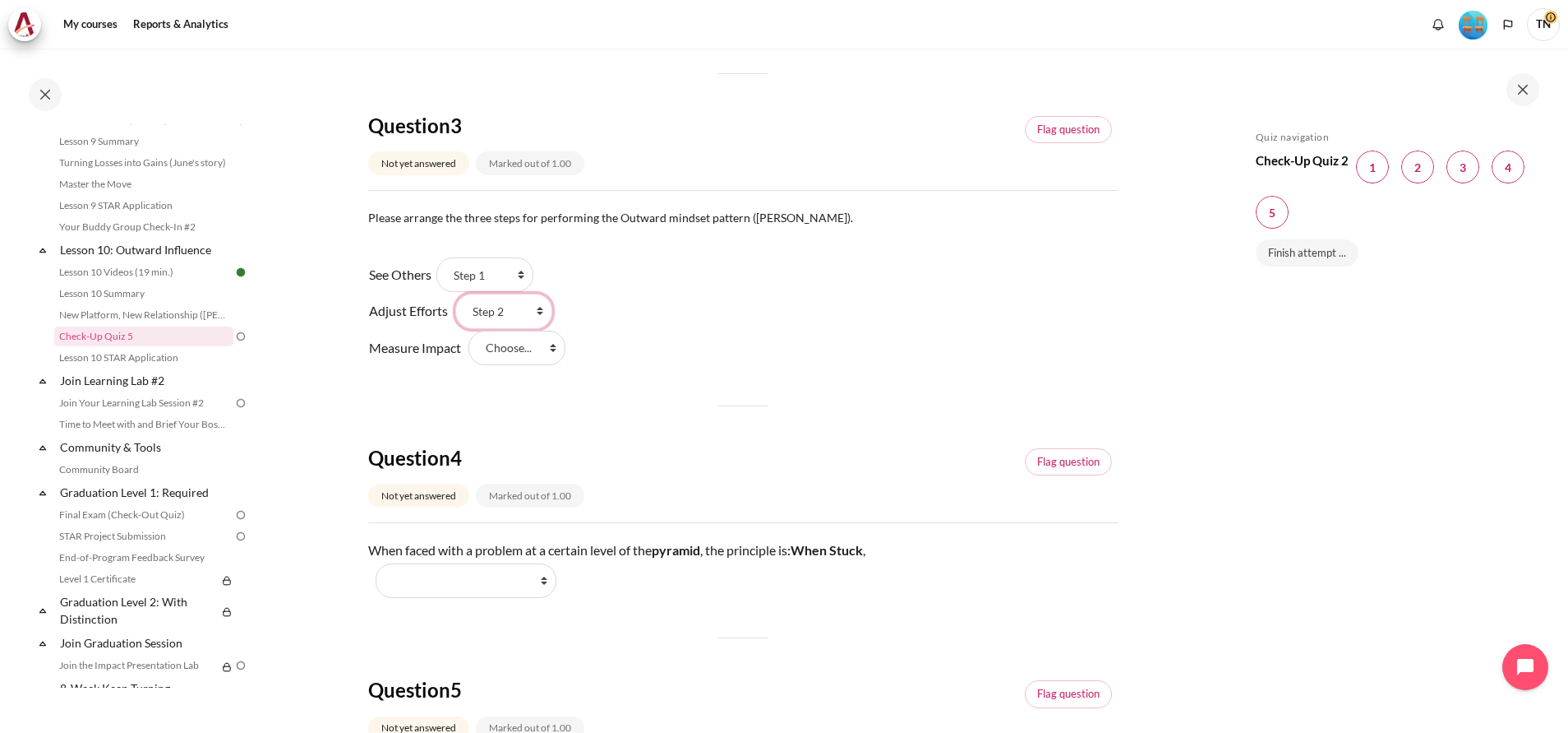
click at [456, 314] on select "Choose... Step 1 Step 3 Step 2" at bounding box center [504, 311] width 97 height 35
click at [552, 365] on select "Choose... Step 1 Step 3 Step 2" at bounding box center [517, 348] width 97 height 35
select select "2"
click at [469, 350] on select "Choose... Step 1 Step 3 Step 2" at bounding box center [517, 348] width 97 height 35
click at [756, 386] on div "Question 1 Not yet answered Marked out of 1.00 Flag question Question text What…" at bounding box center [744, 206] width 750 height 1679
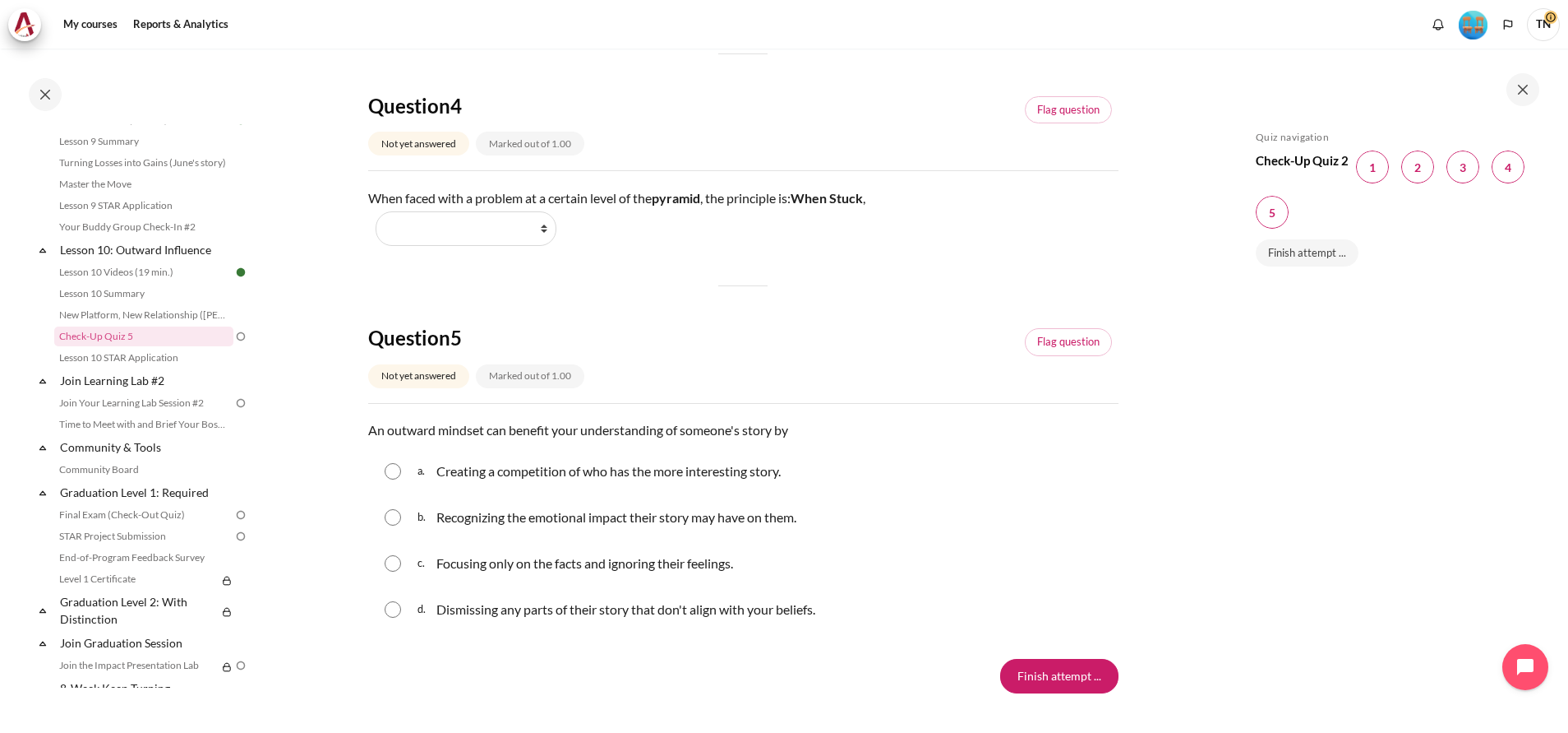
scroll to position [1234, 0]
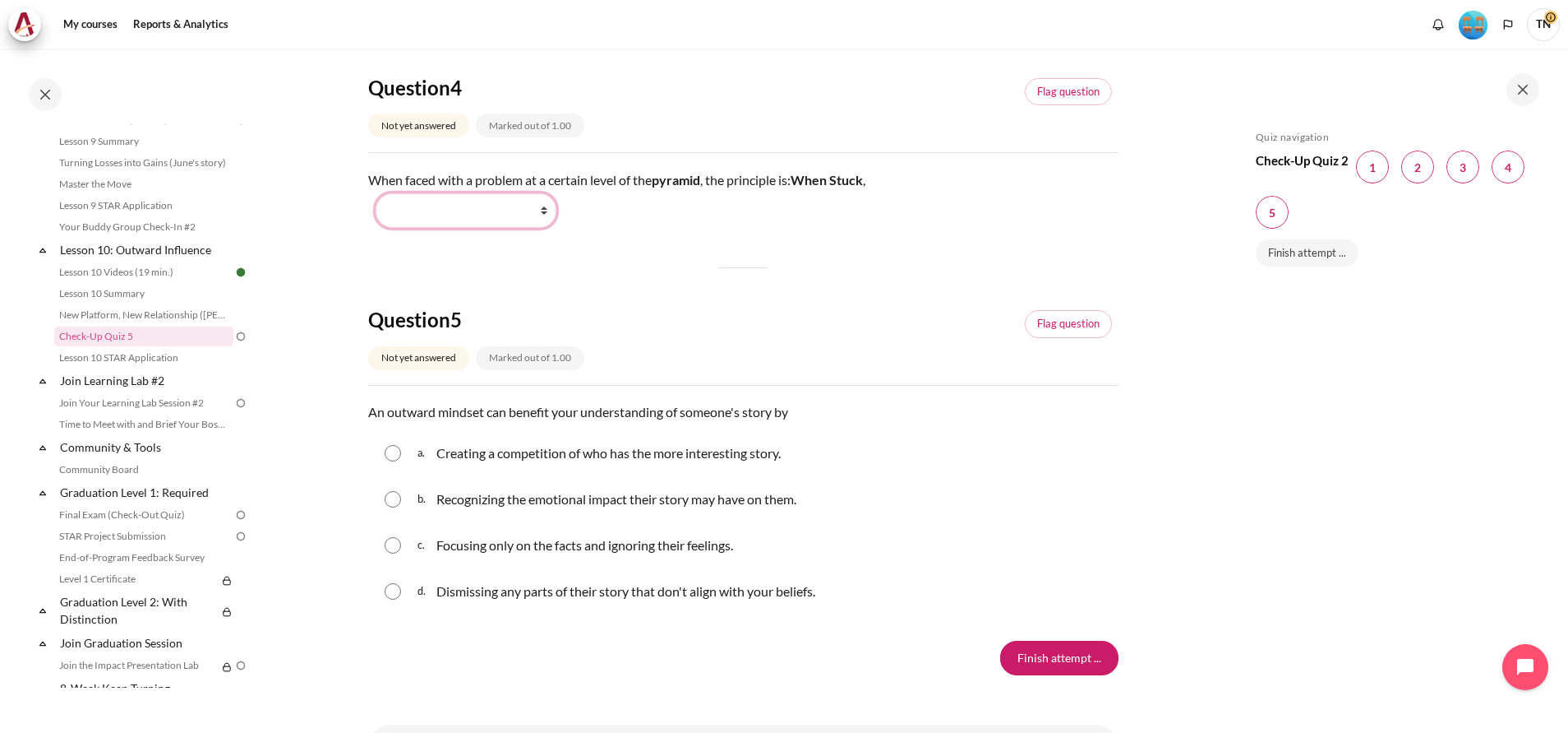
click at [543, 228] on select "Work Harder Go Higher Go Lower Stay Put" at bounding box center [466, 211] width 181 height 35
select select "3"
click at [376, 213] on select "Work Harder Go Higher Go Lower Stay Put" at bounding box center [466, 211] width 181 height 35
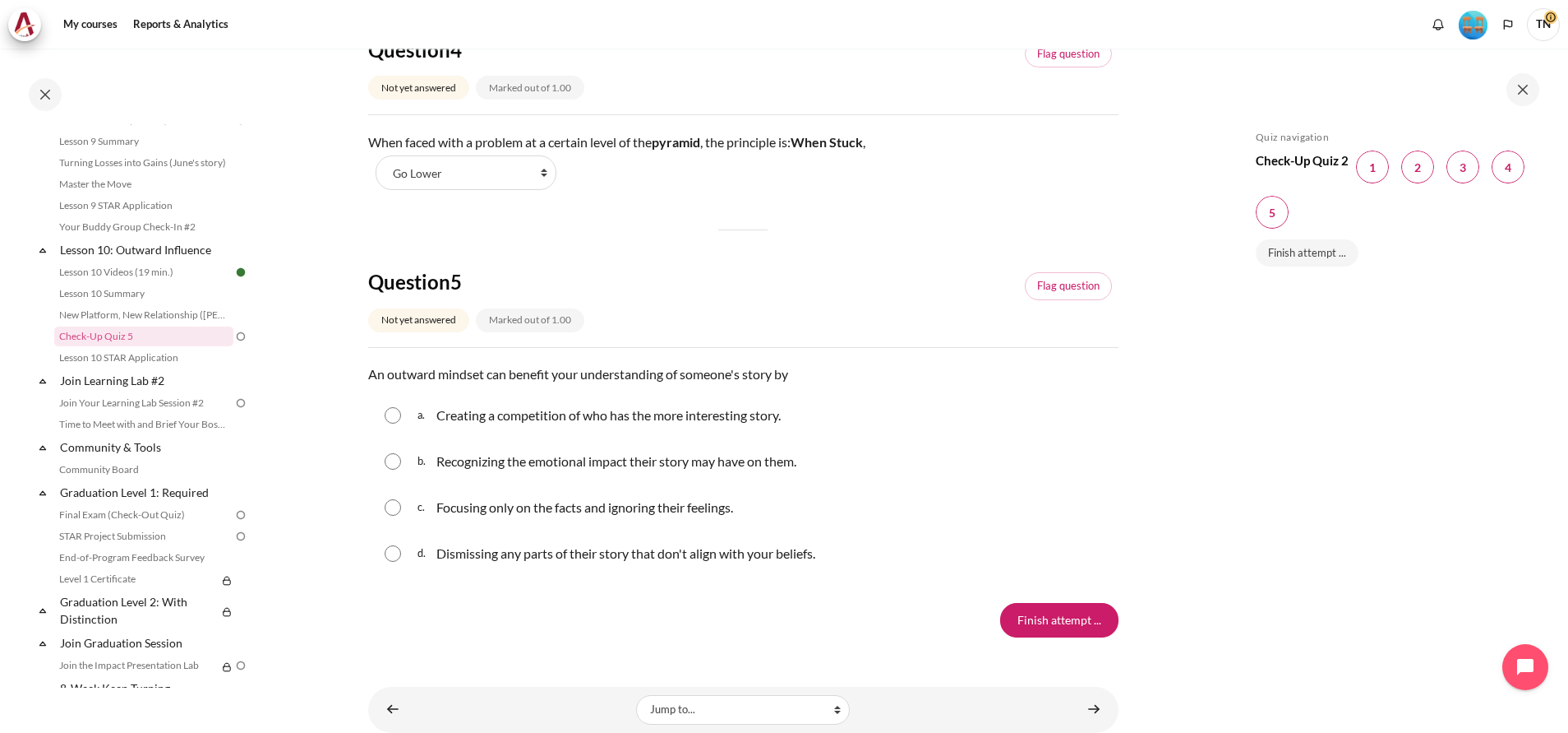
scroll to position [1332, 0]
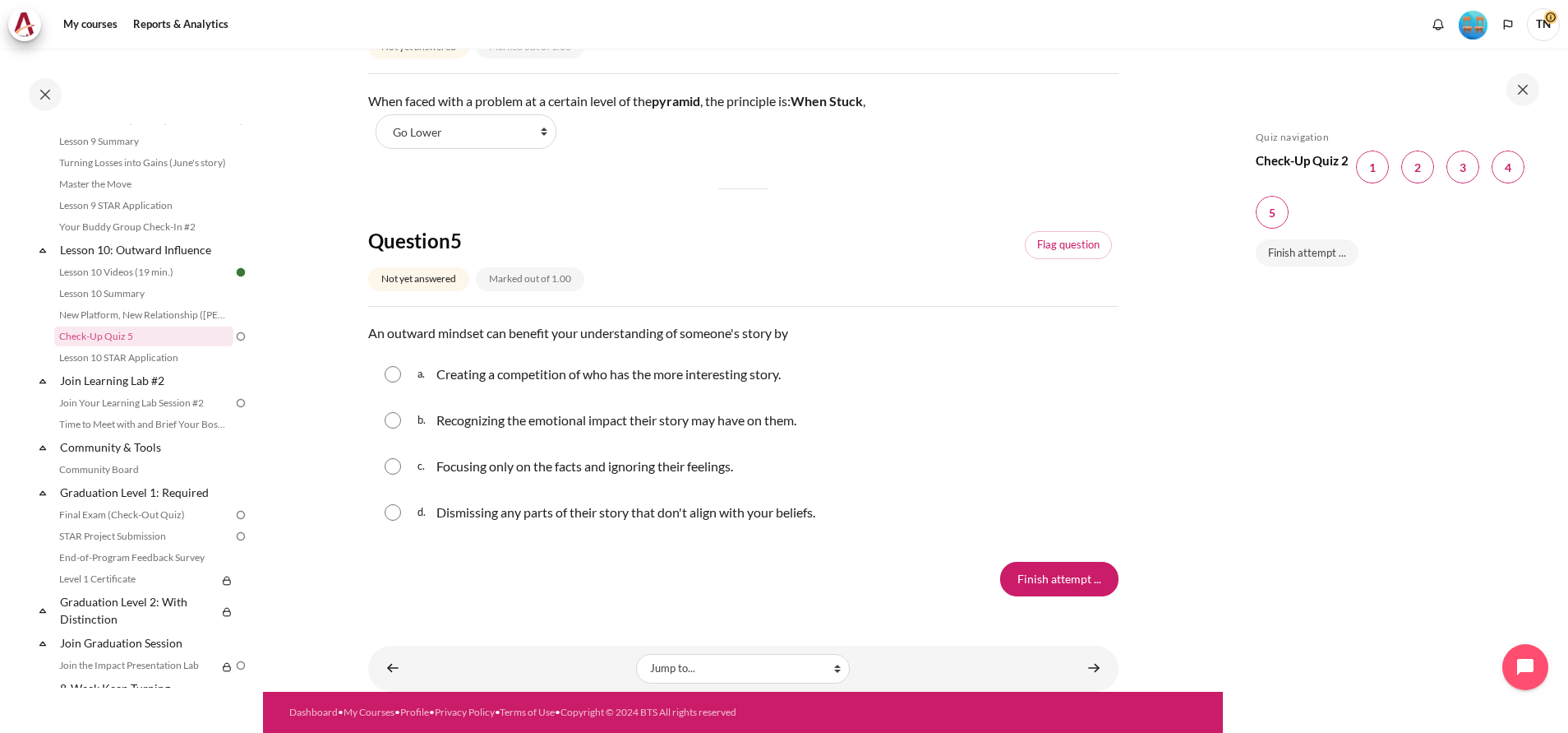
drag, startPoint x: 392, startPoint y: 417, endPoint x: 403, endPoint y: 425, distance: 13.6
click at [392, 417] on input "Content" at bounding box center [393, 420] width 17 height 17
radio input "true"
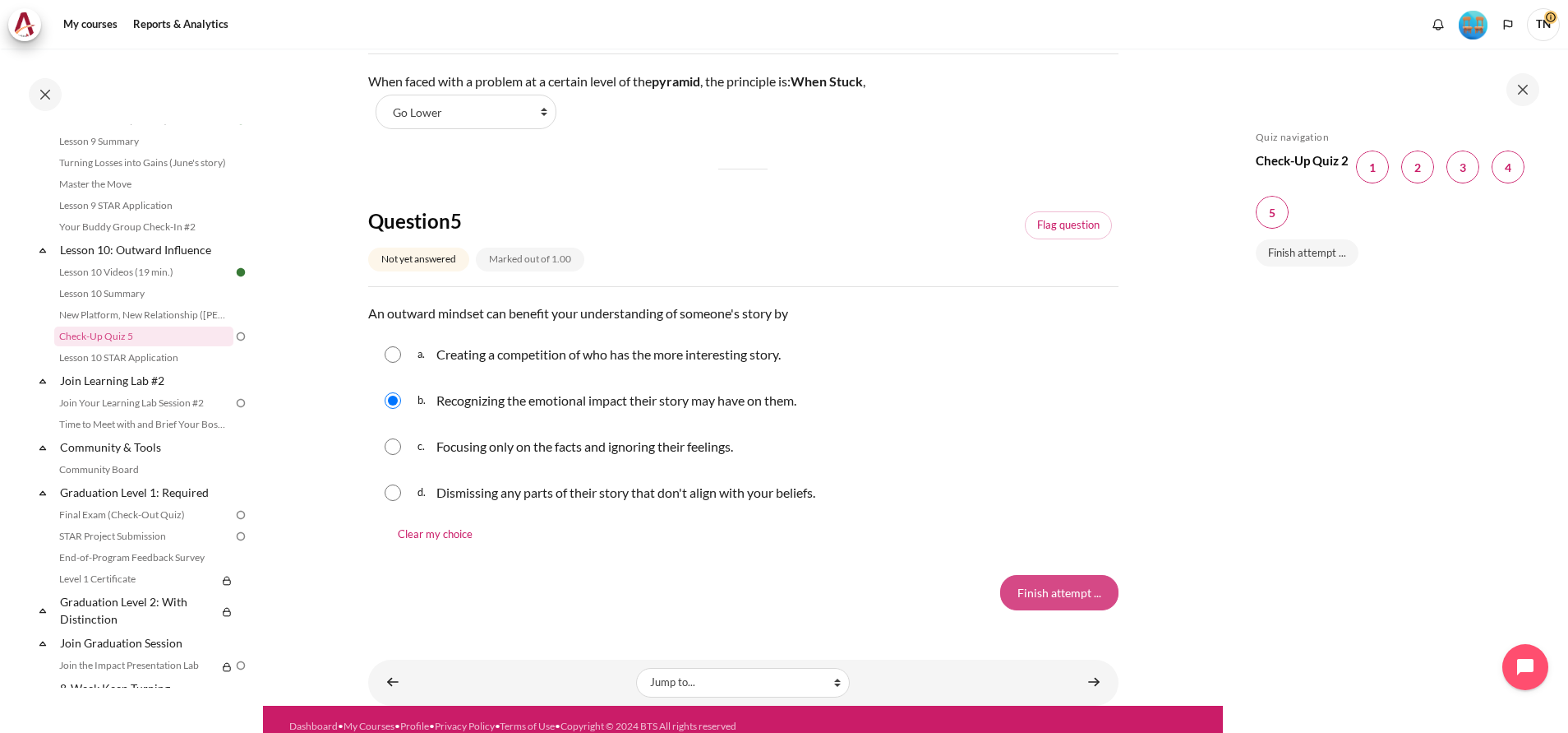
click at [1059, 609] on input "Finish attempt ..." at bounding box center [1059, 593] width 118 height 35
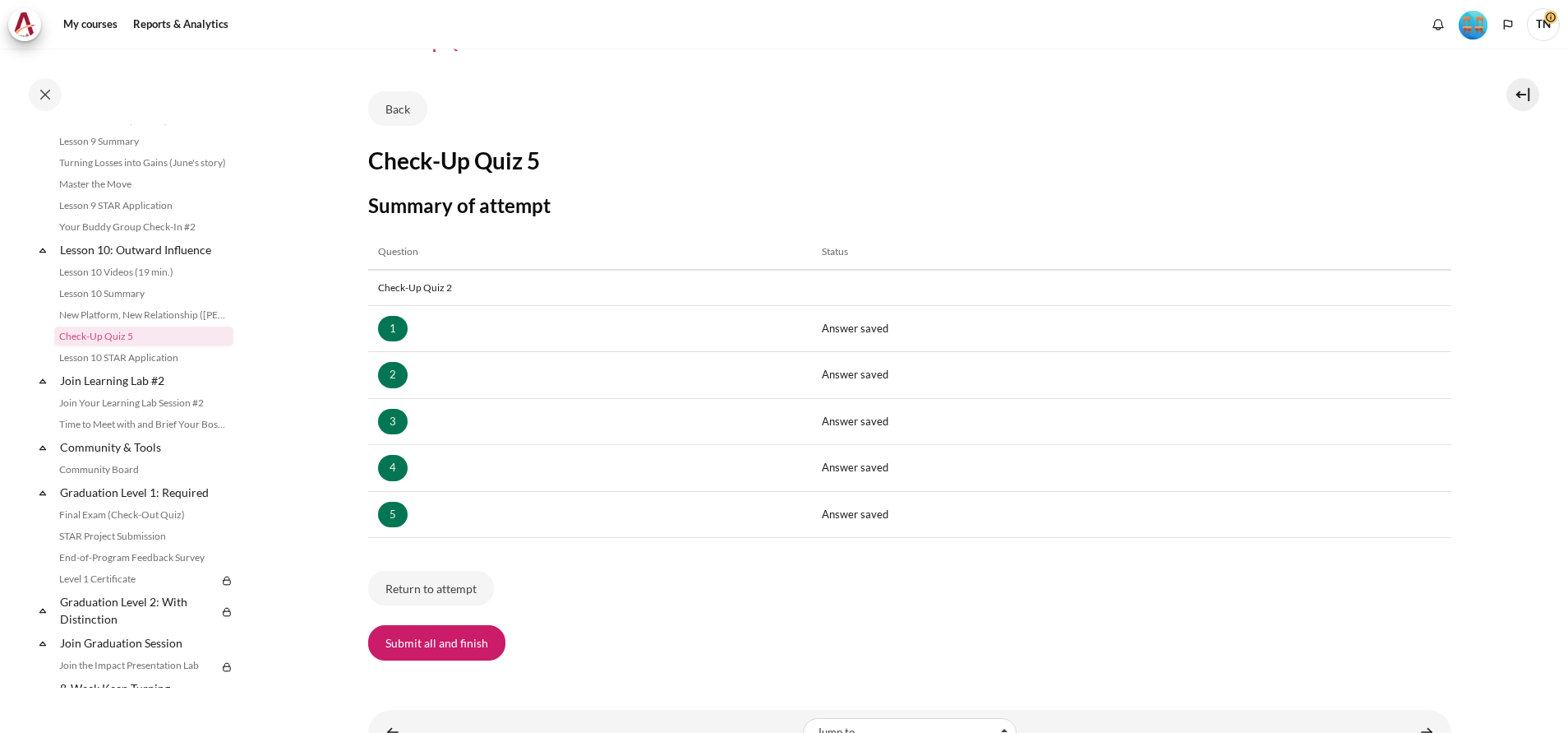
scroll to position [123, 0]
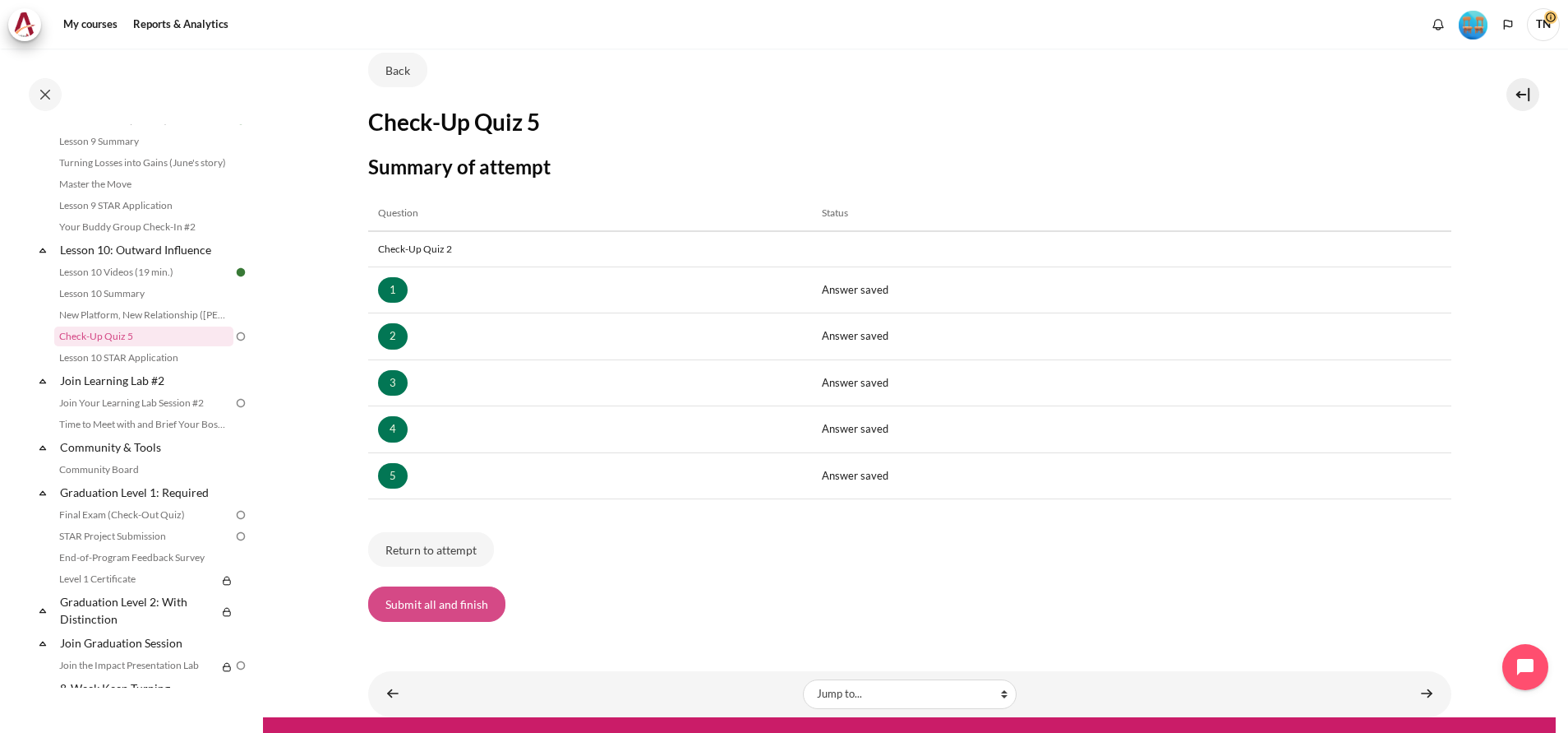
click at [468, 608] on button "Submit all and finish" at bounding box center [437, 604] width 138 height 35
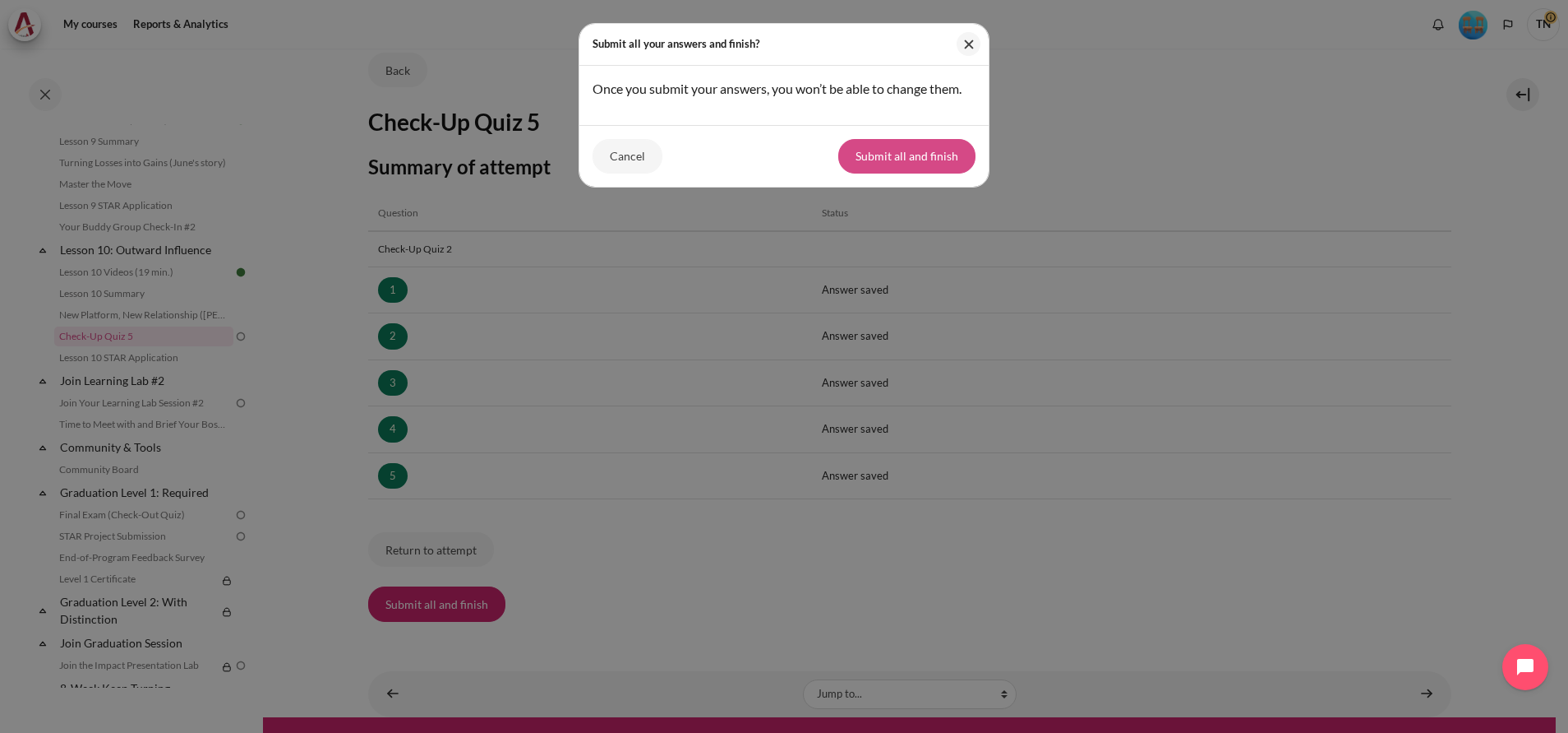
click at [907, 173] on button "Submit all and finish" at bounding box center [907, 156] width 138 height 35
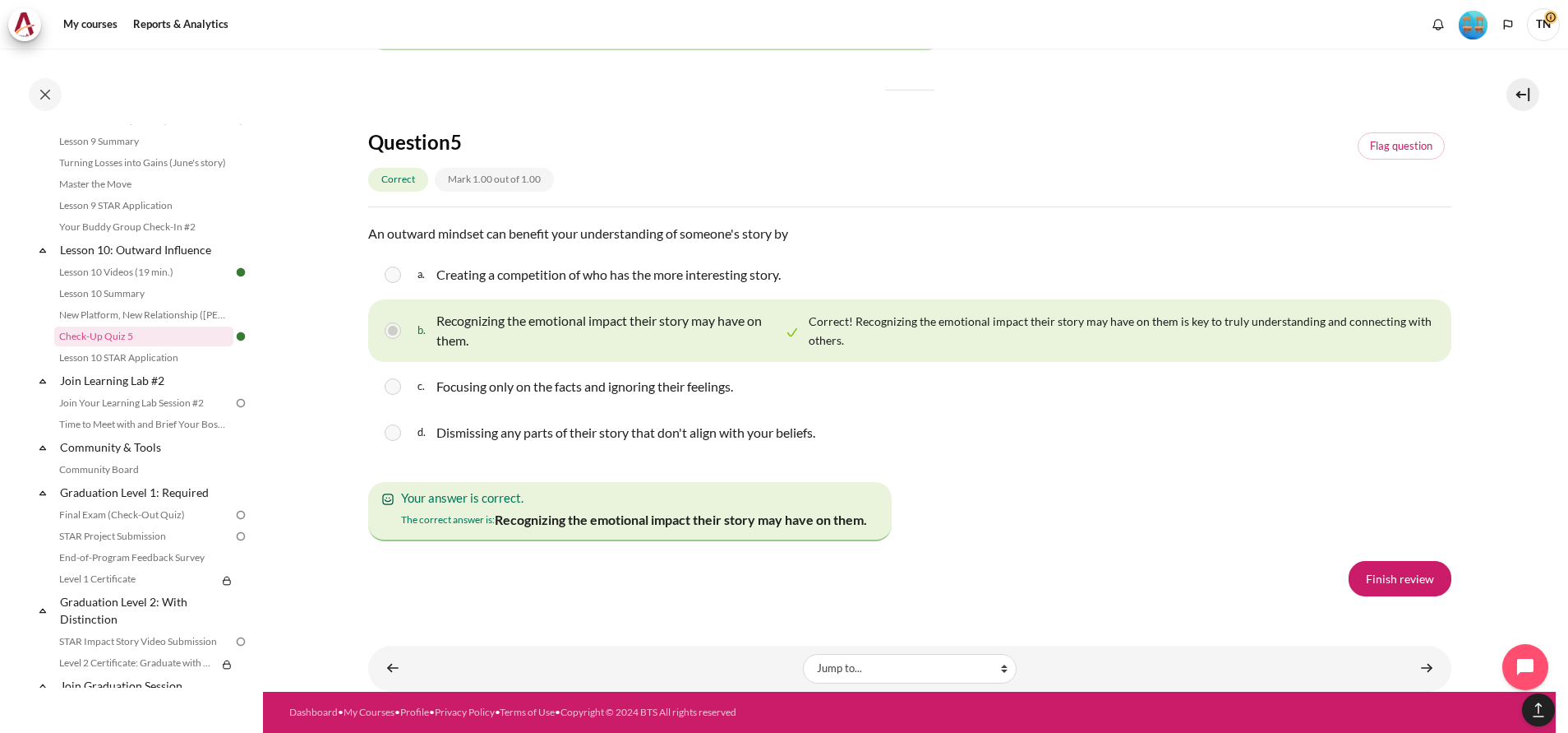
scroll to position [2960, 0]
click at [1393, 583] on link "Finish review" at bounding box center [1400, 578] width 103 height 35
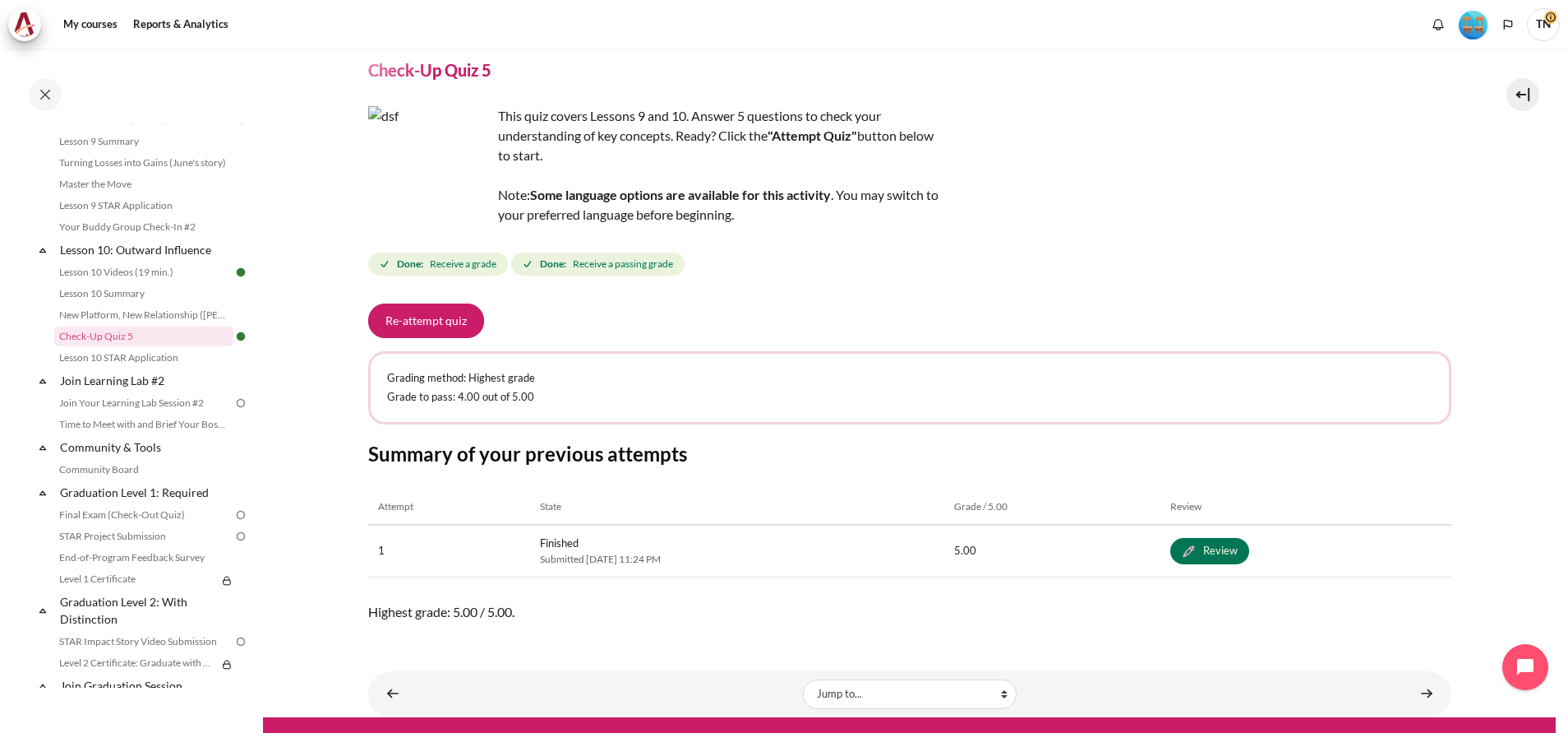
scroll to position [83, 0]
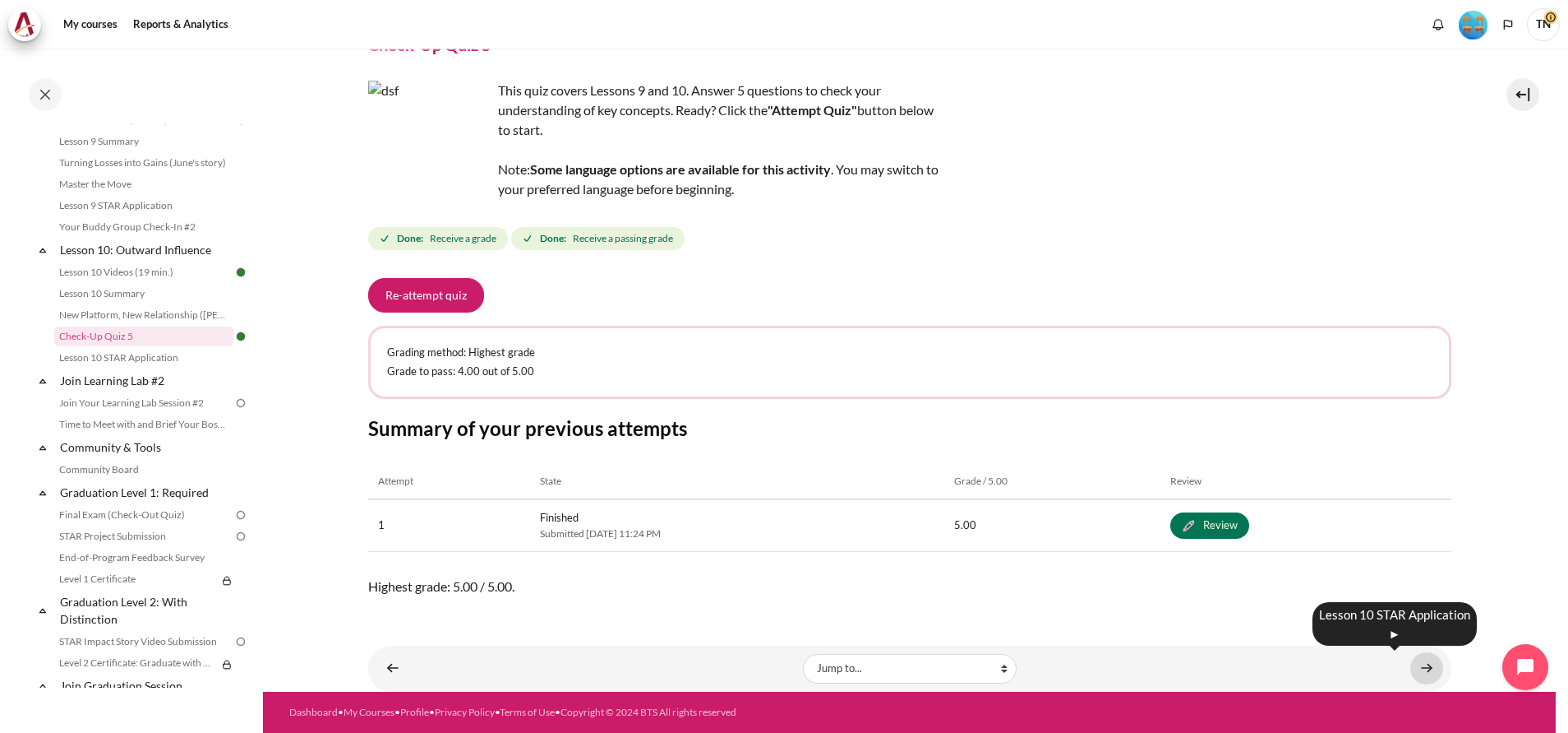
click at [1410, 664] on link "Content" at bounding box center [1427, 668] width 33 height 32
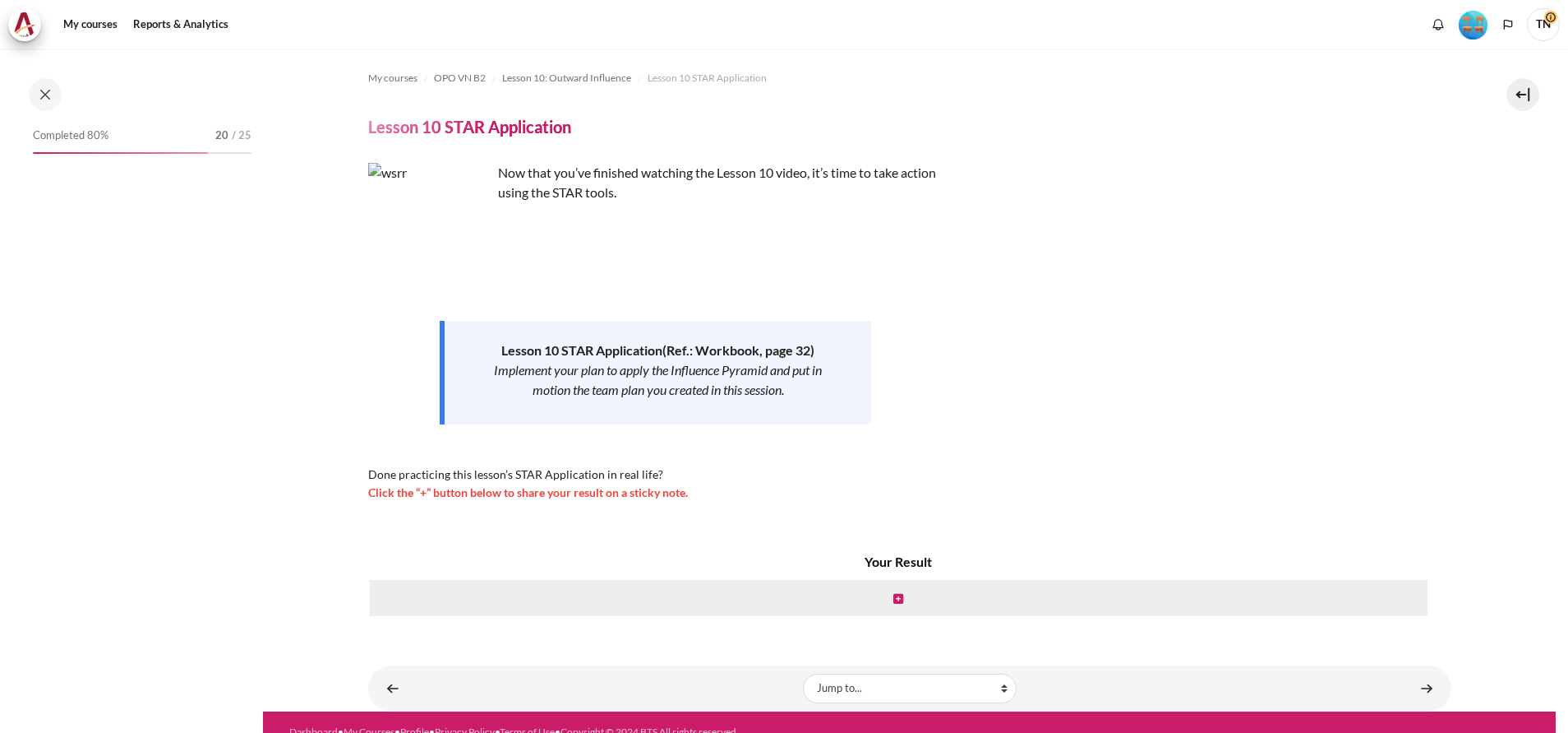
scroll to position [1470, 0]
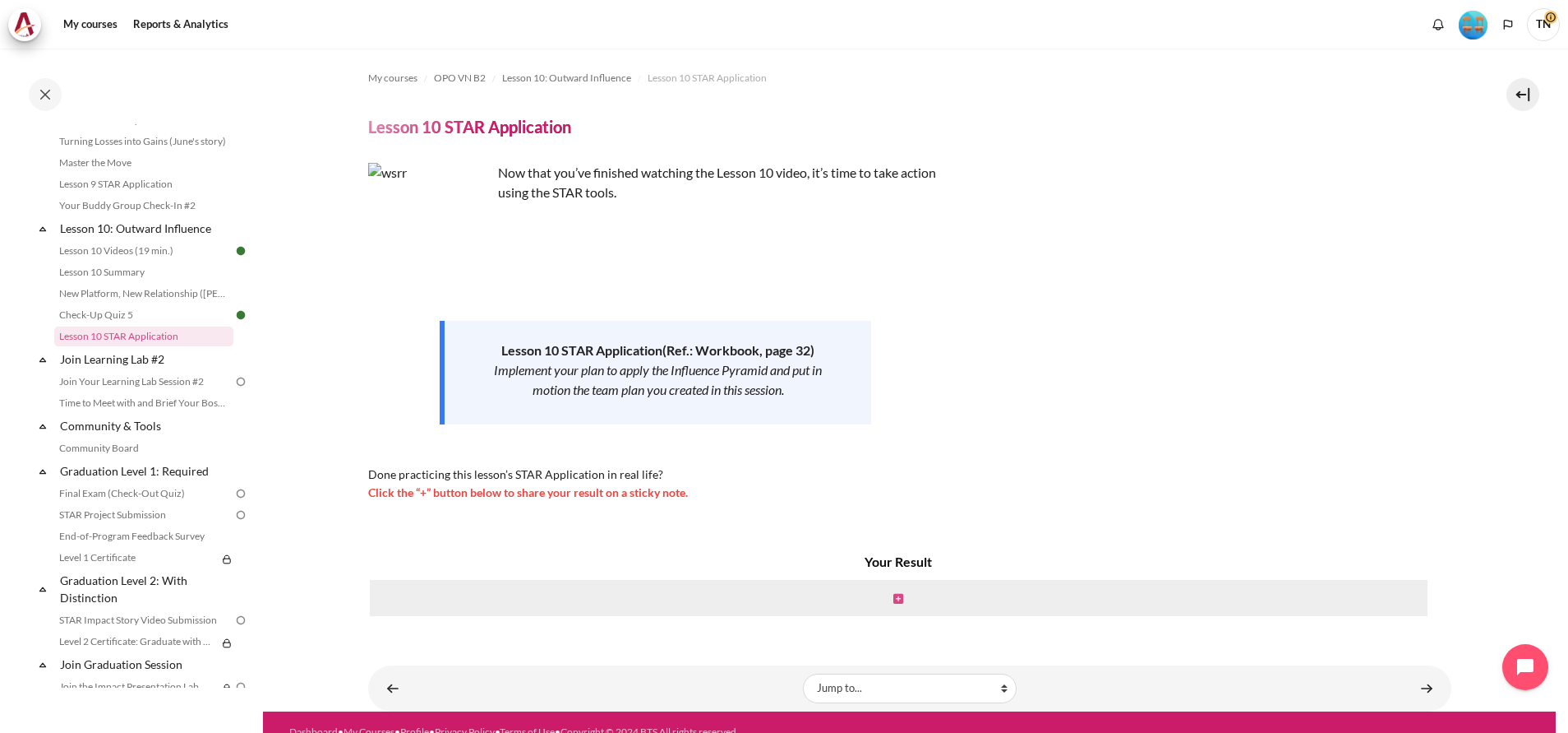
click at [893, 597] on icon "Content" at bounding box center [898, 598] width 10 height 12
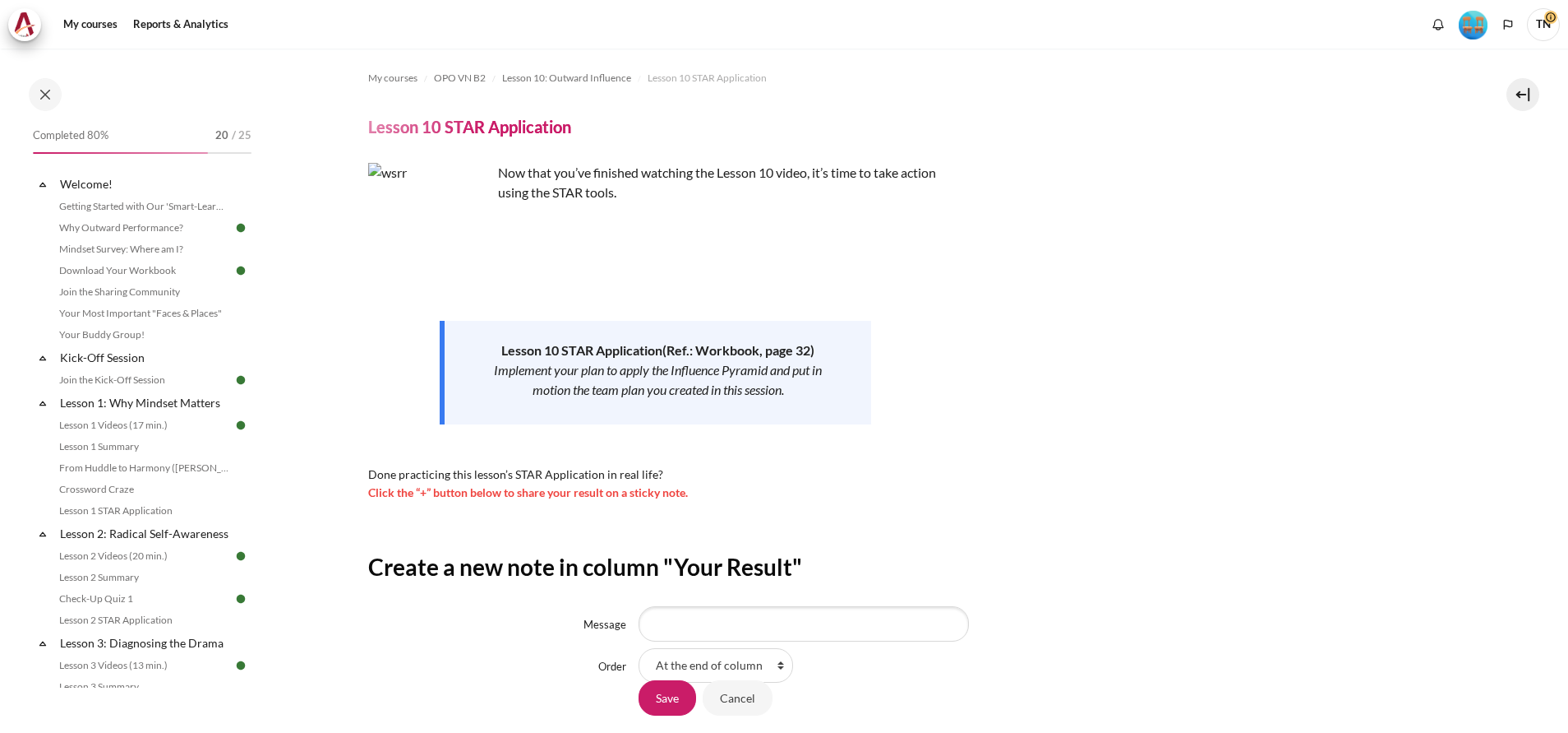
scroll to position [123, 0]
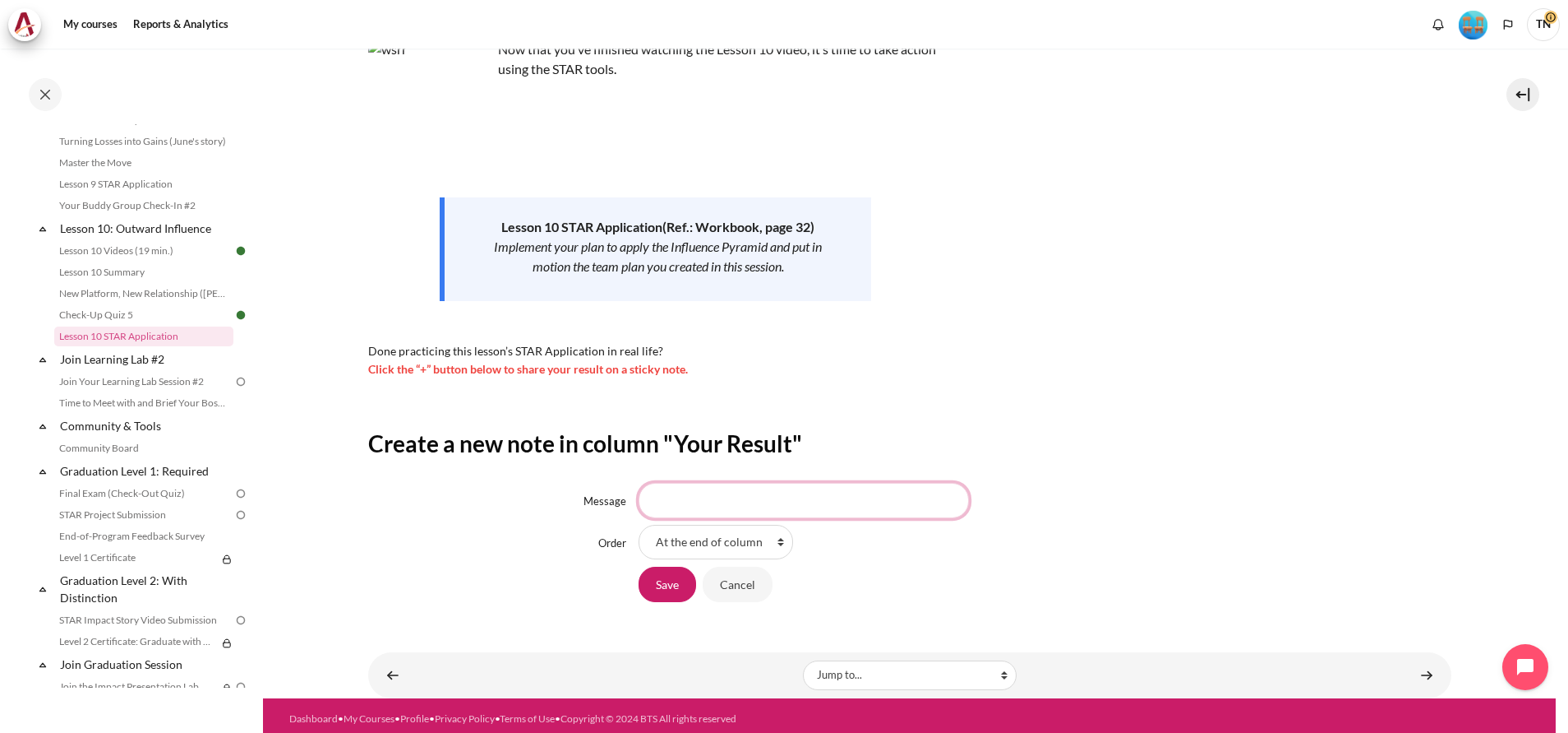
click at [885, 499] on input "Message" at bounding box center [804, 500] width 330 height 35
type input "I"
type input "Ì"
type input "Influence Pyramid - a helpful tool during building relationship with other peop…"
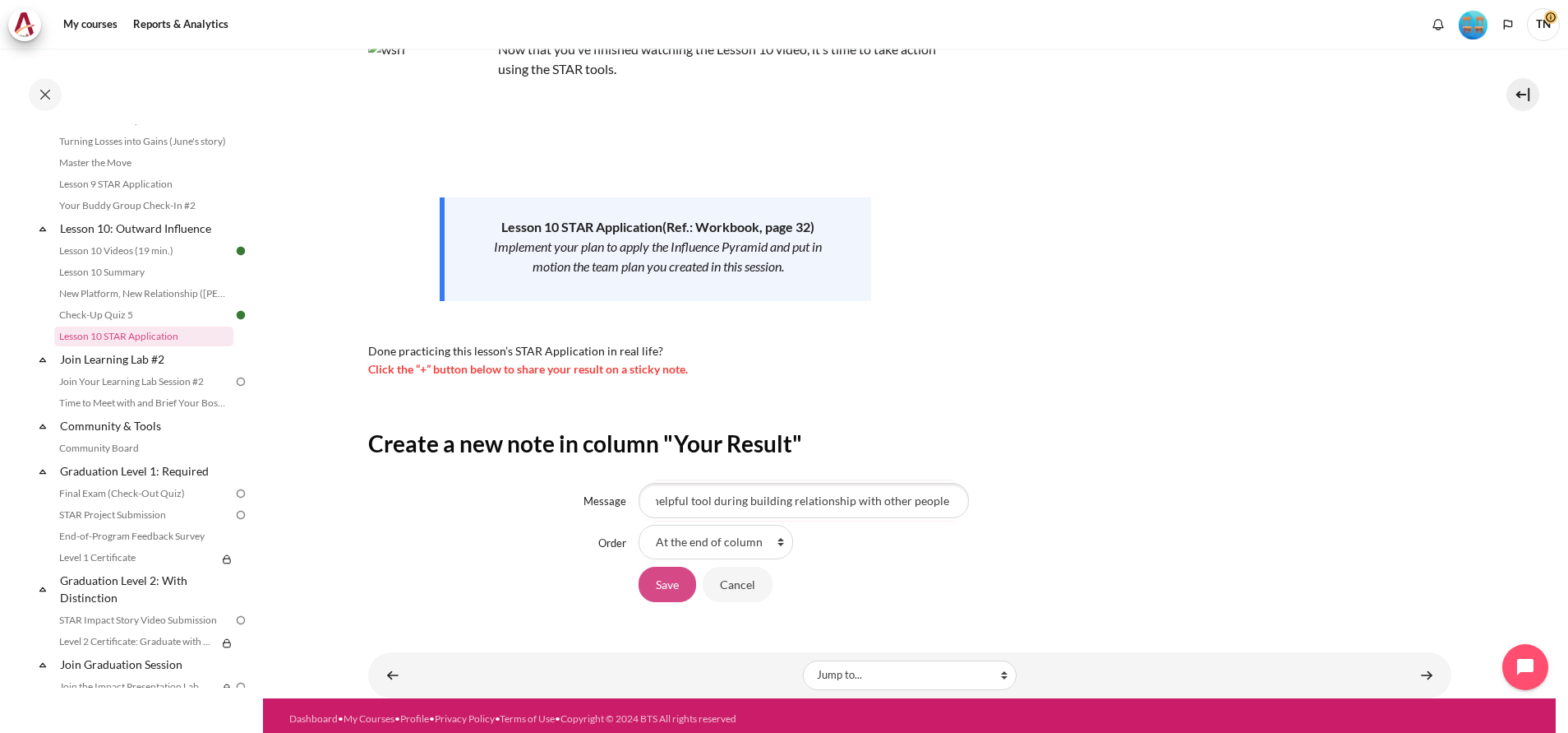
scroll to position [0, 0]
click at [679, 588] on input "Save" at bounding box center [668, 584] width 58 height 35
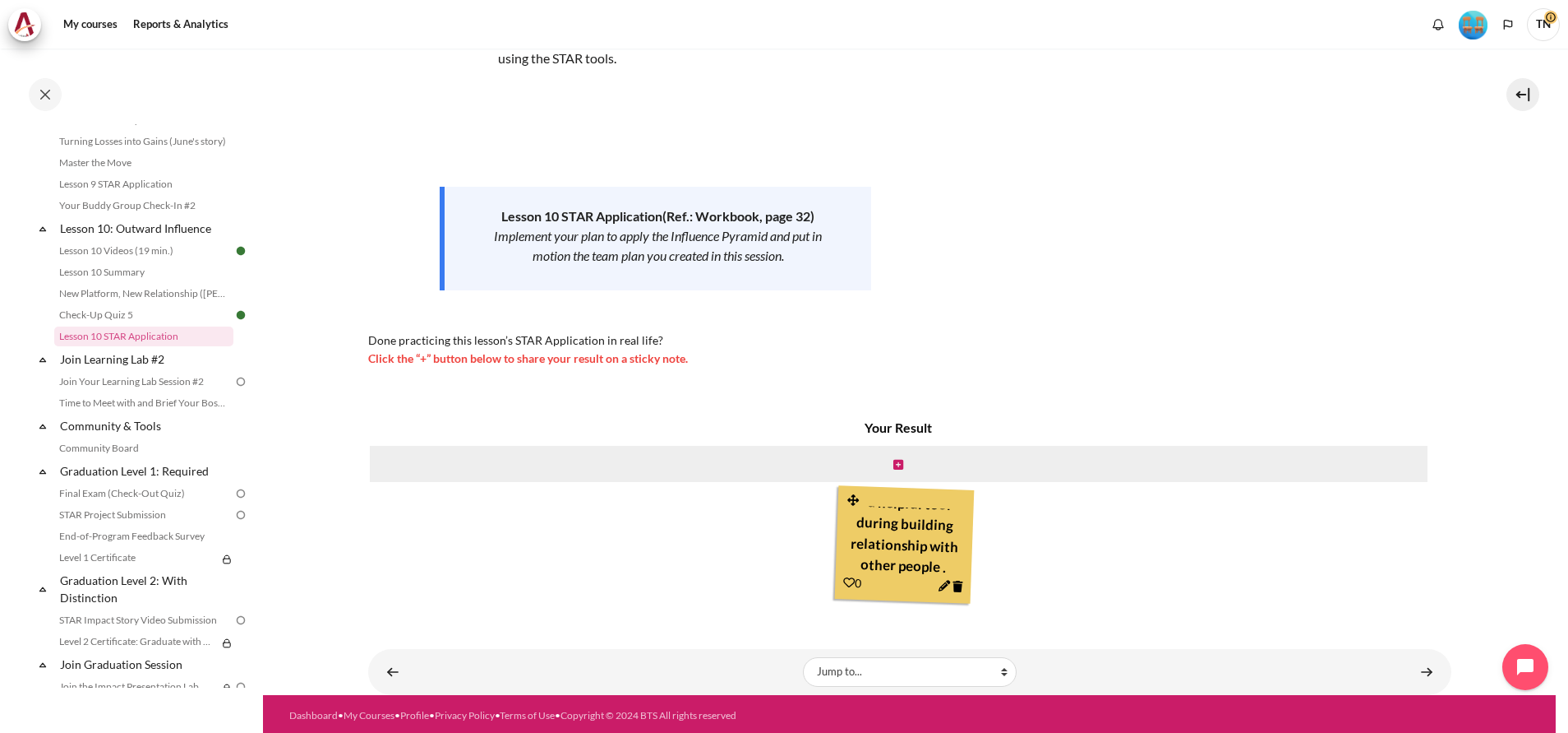
scroll to position [138, 0]
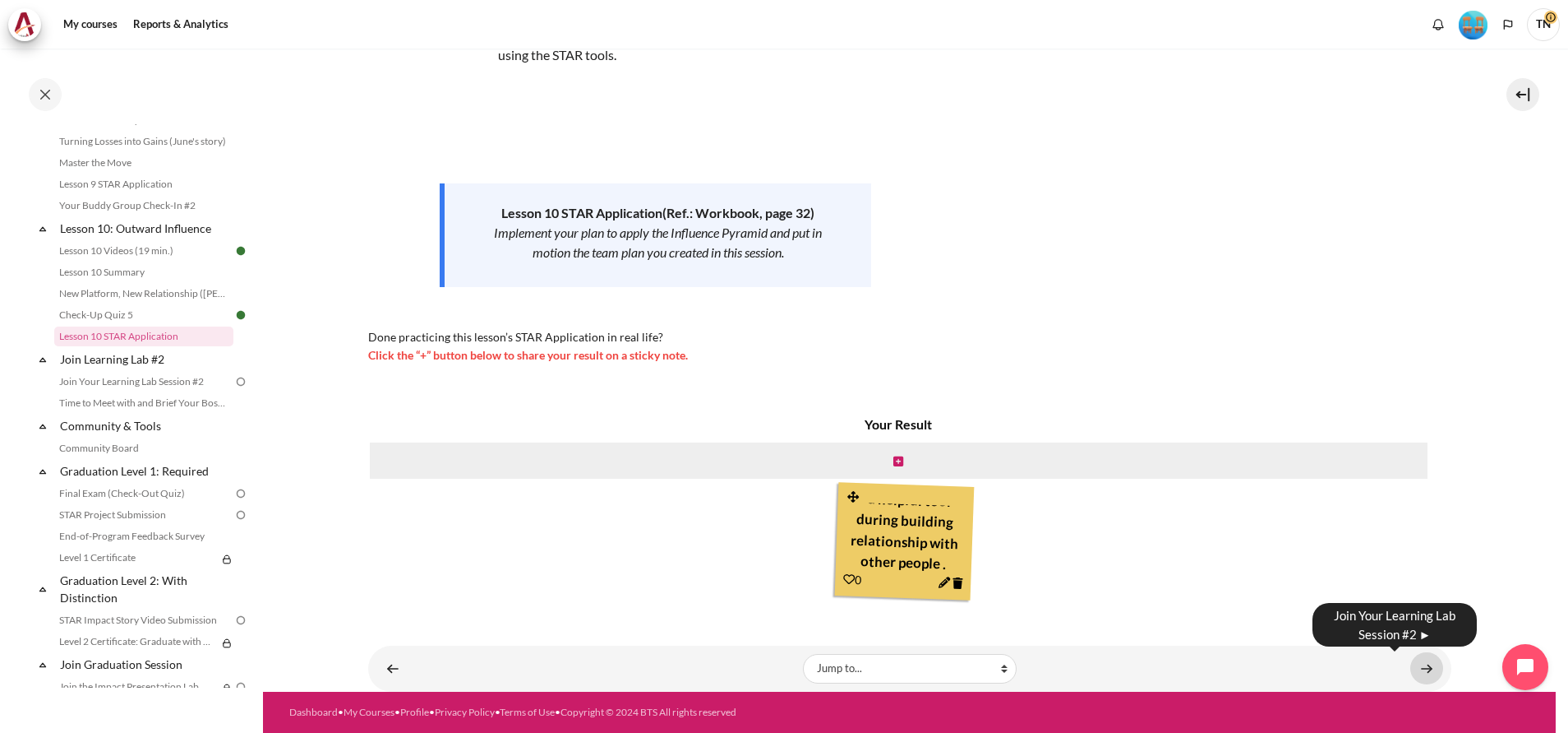
click at [1417, 674] on link "Content" at bounding box center [1427, 668] width 33 height 32
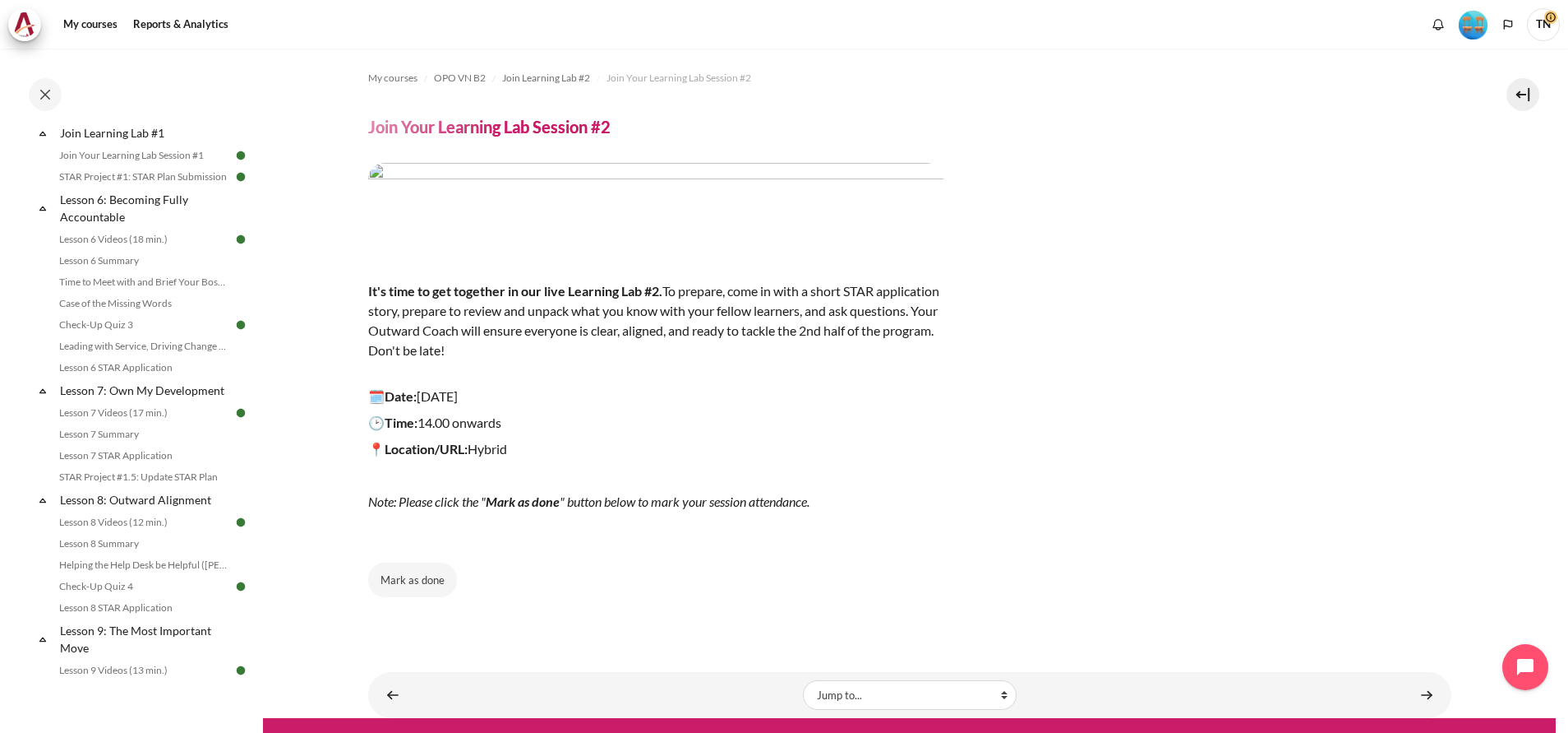
scroll to position [774, 0]
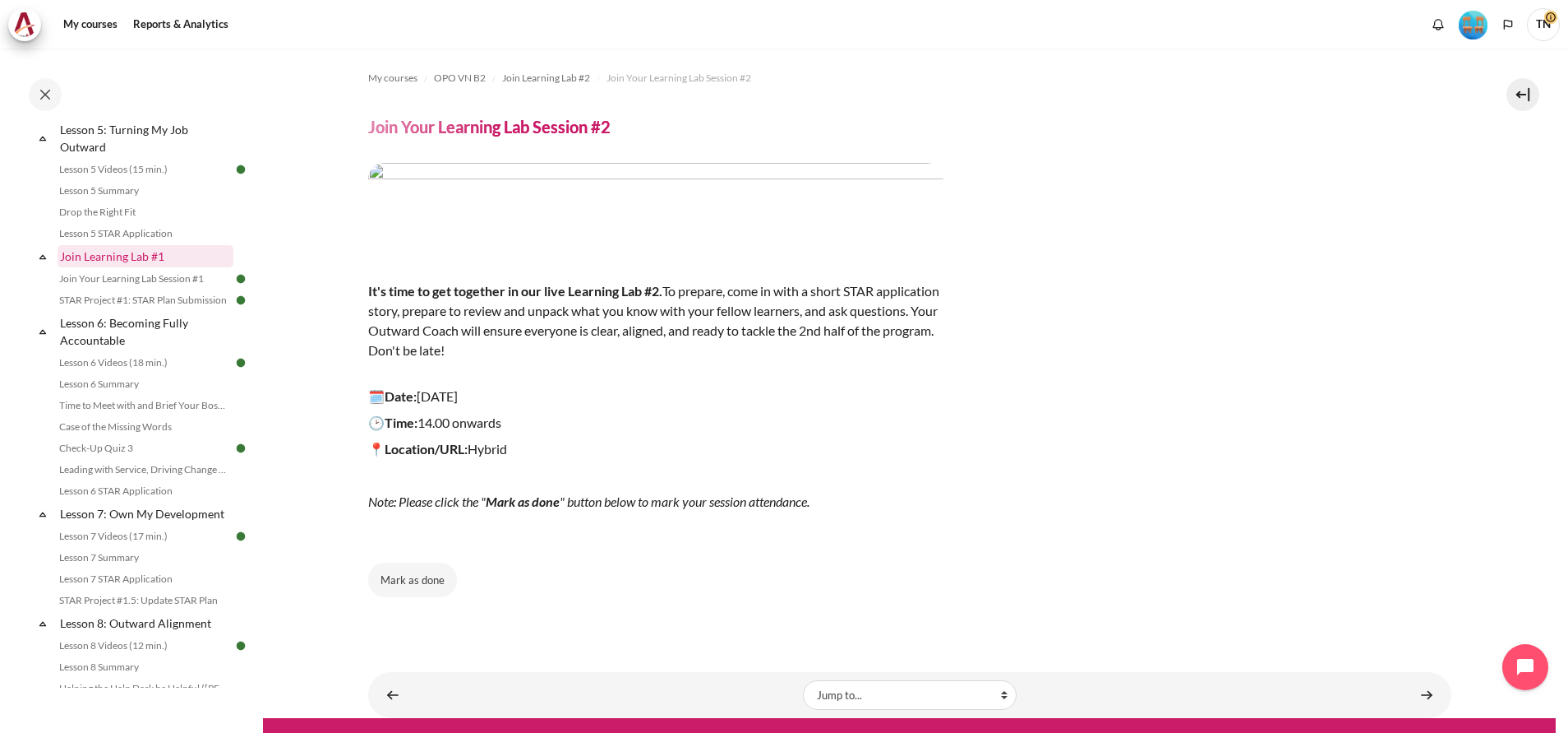
click at [148, 267] on link "Join Learning Lab #1" at bounding box center [146, 256] width 176 height 22
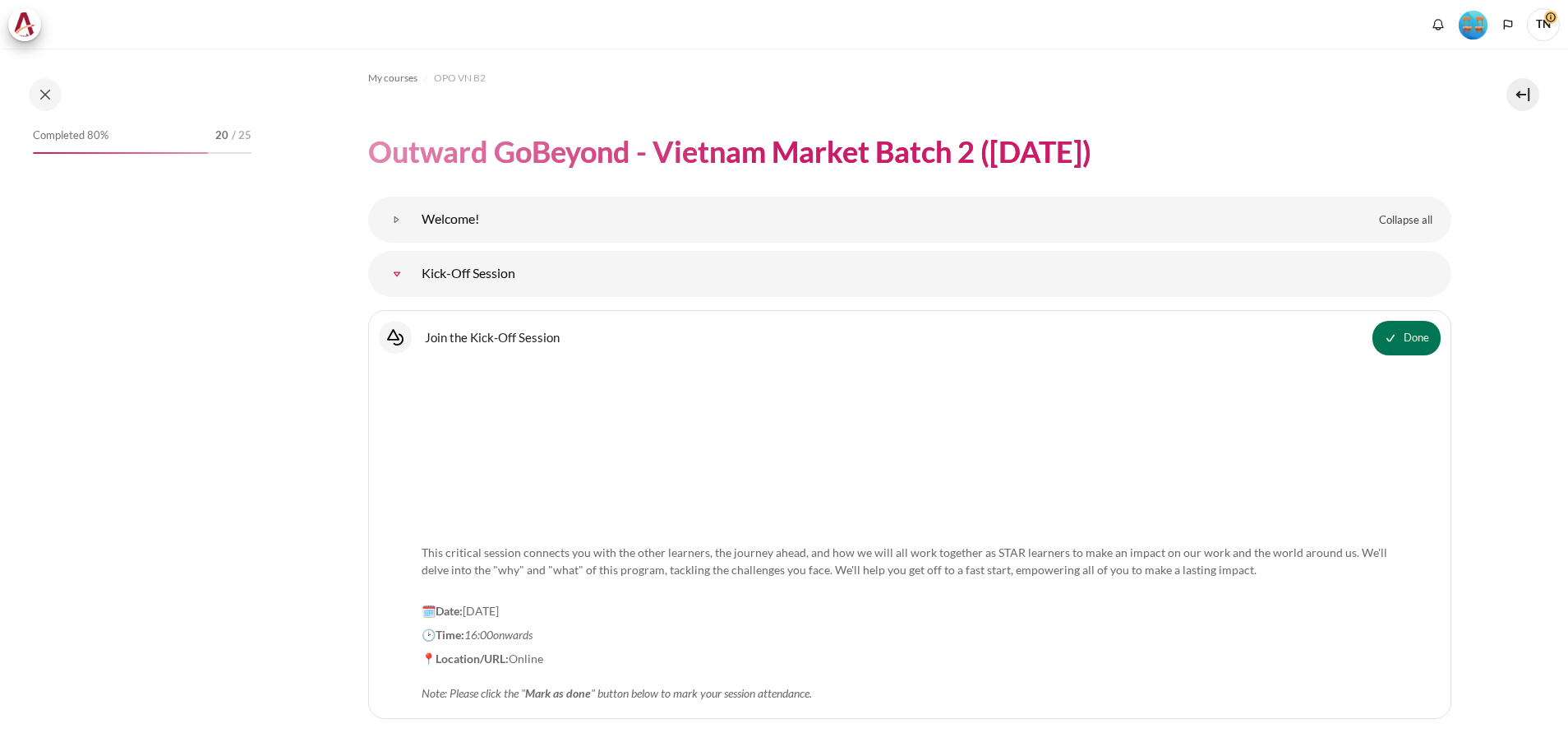
scroll to position [8340, 0]
